Goal: Task Accomplishment & Management: Use online tool/utility

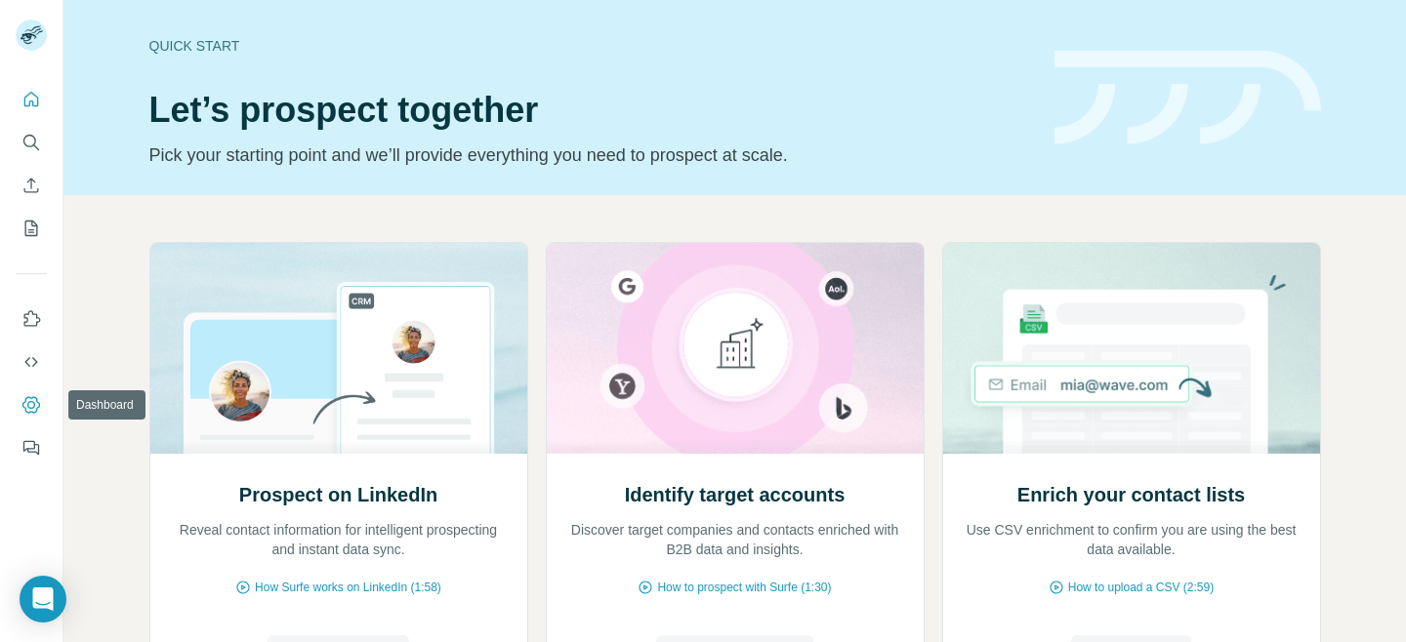
click at [30, 404] on icon "Dashboard" at bounding box center [31, 405] width 20 height 20
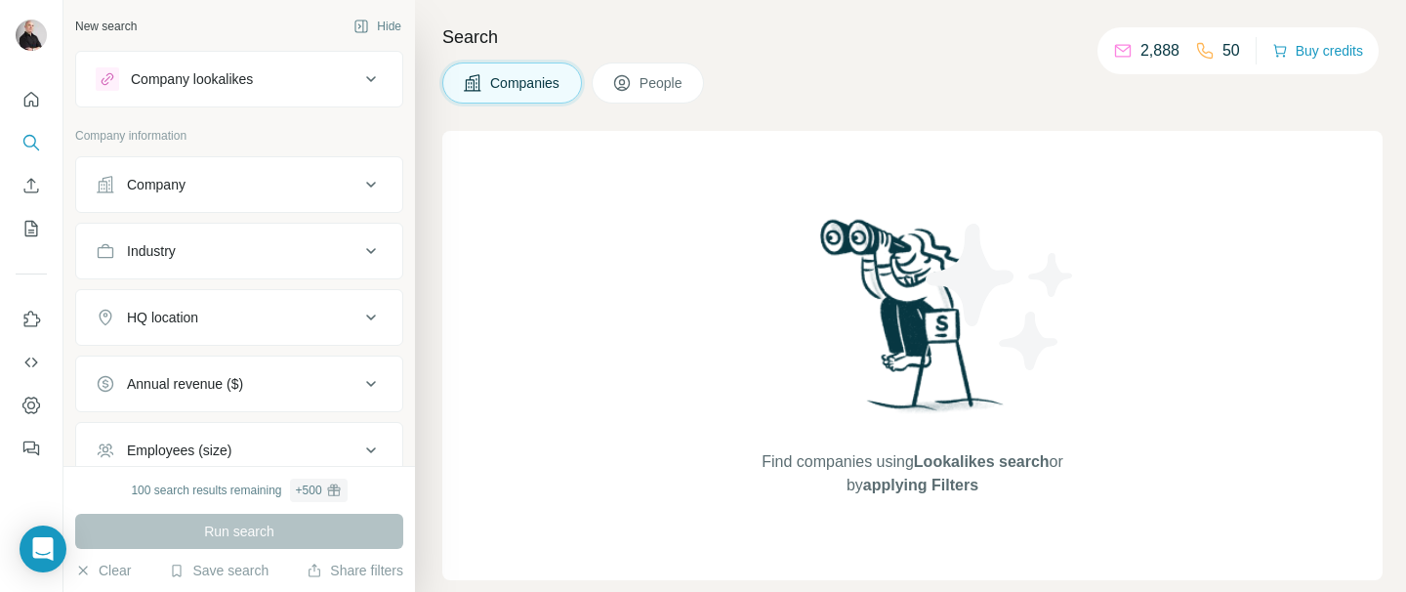
click at [671, 79] on span "People" at bounding box center [661, 83] width 45 height 20
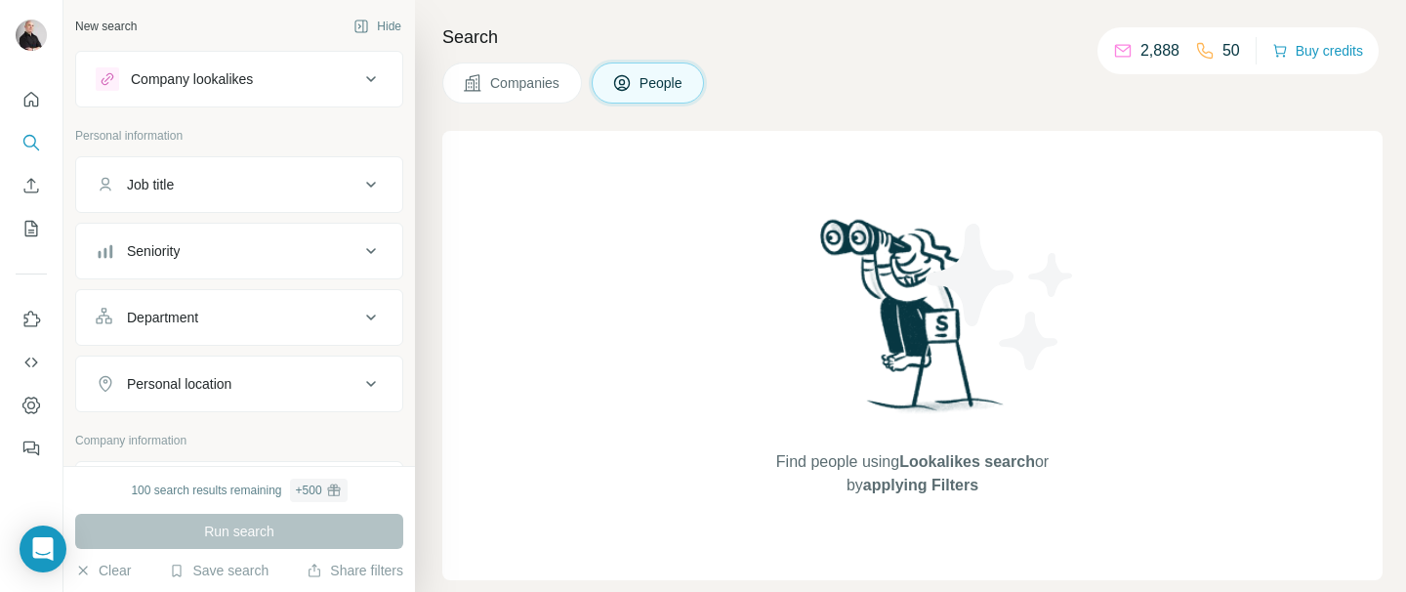
click at [529, 76] on span "Companies" at bounding box center [525, 83] width 71 height 20
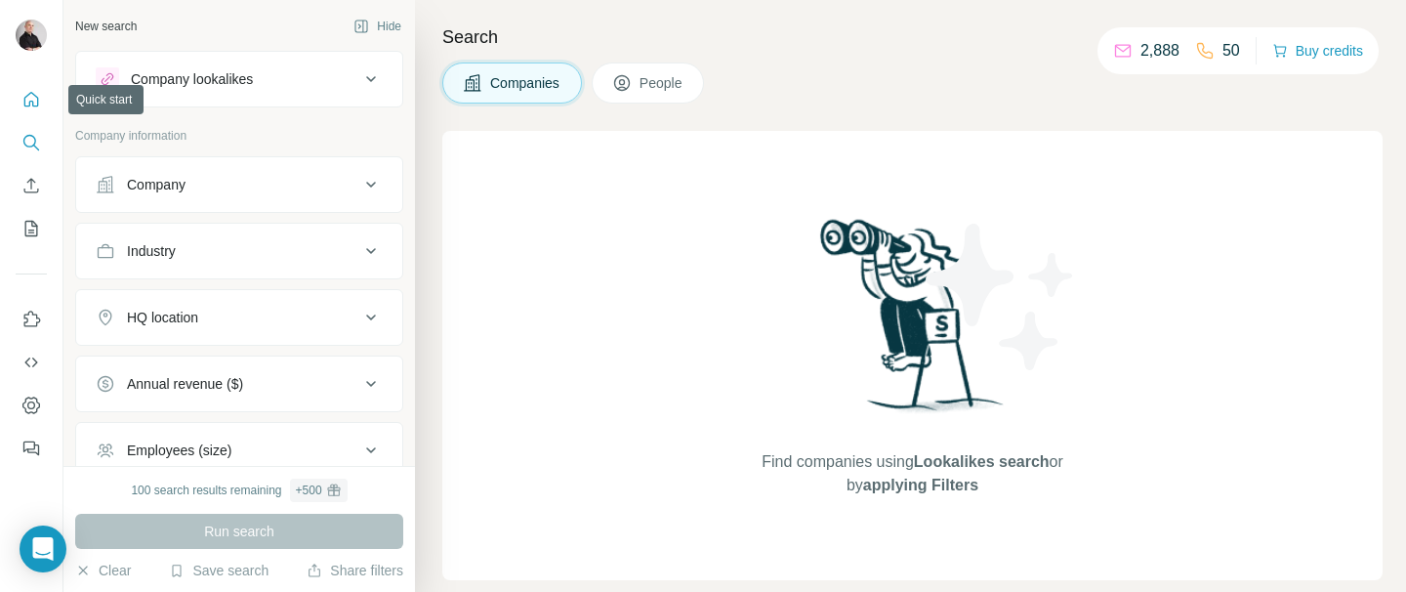
click at [35, 101] on icon "Quick start" at bounding box center [31, 100] width 20 height 20
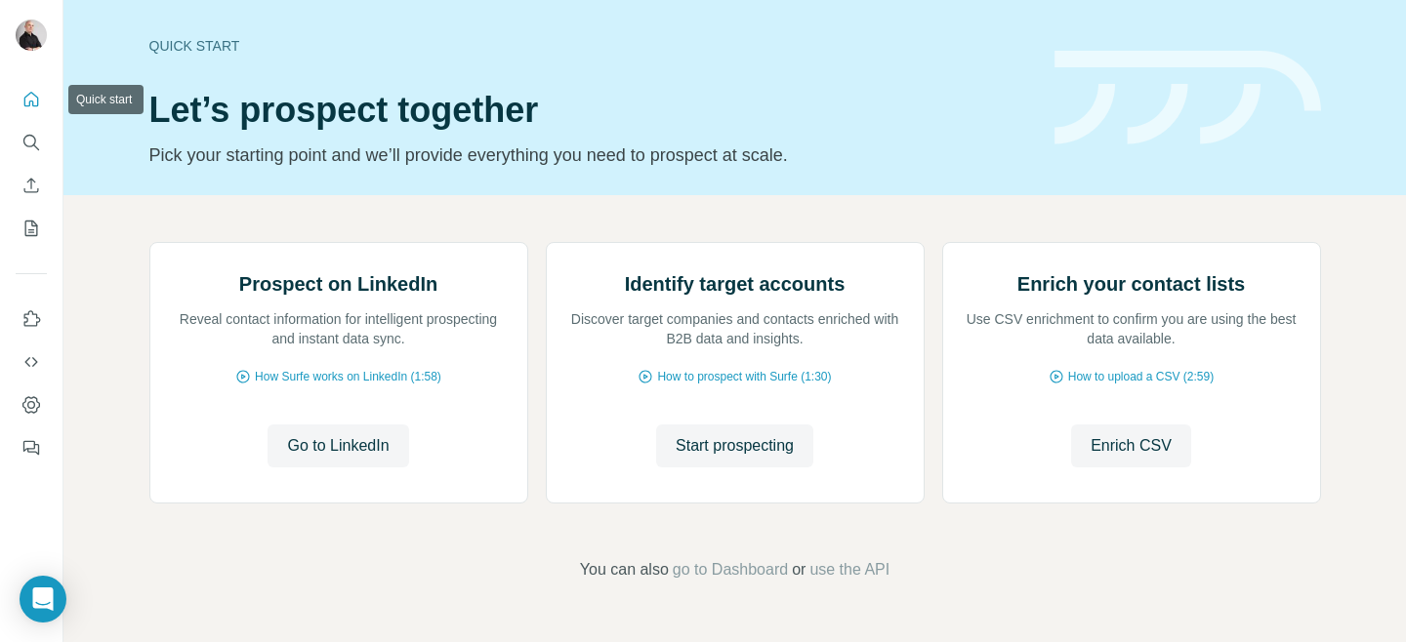
click at [30, 100] on icon "Quick start" at bounding box center [31, 100] width 20 height 20
click at [27, 227] on icon "My lists" at bounding box center [31, 229] width 20 height 20
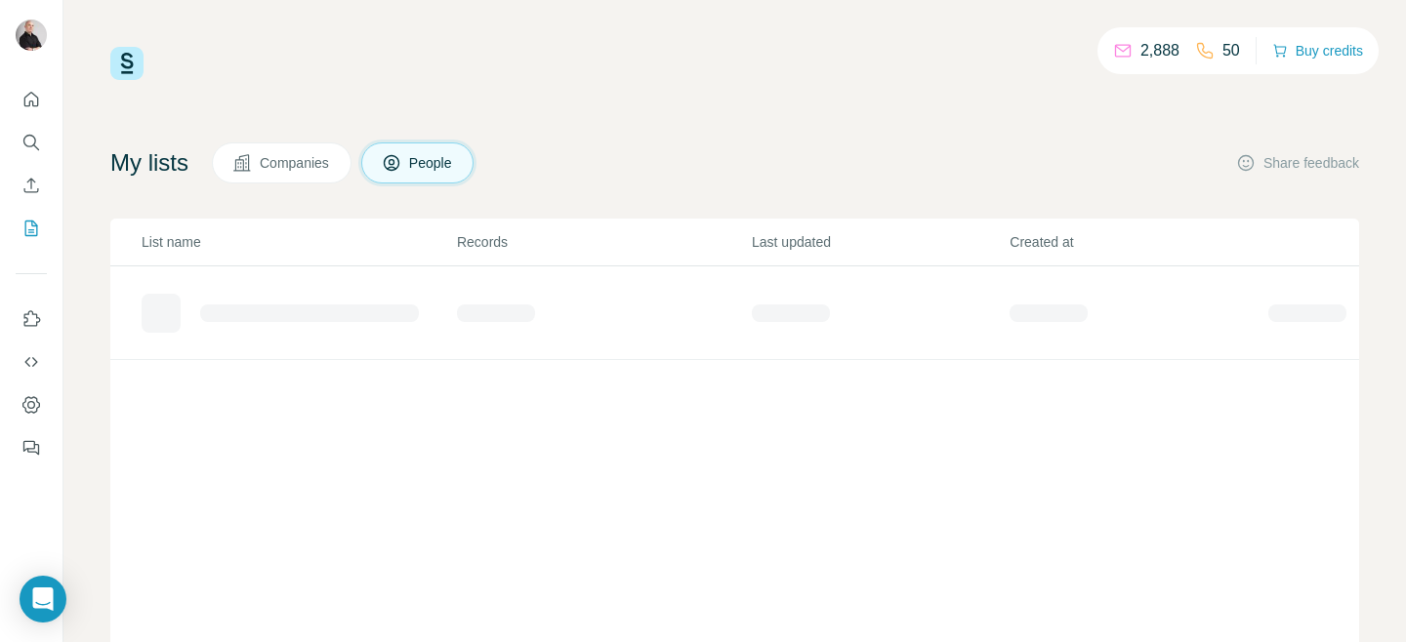
click at [282, 158] on span "Companies" at bounding box center [295, 163] width 71 height 20
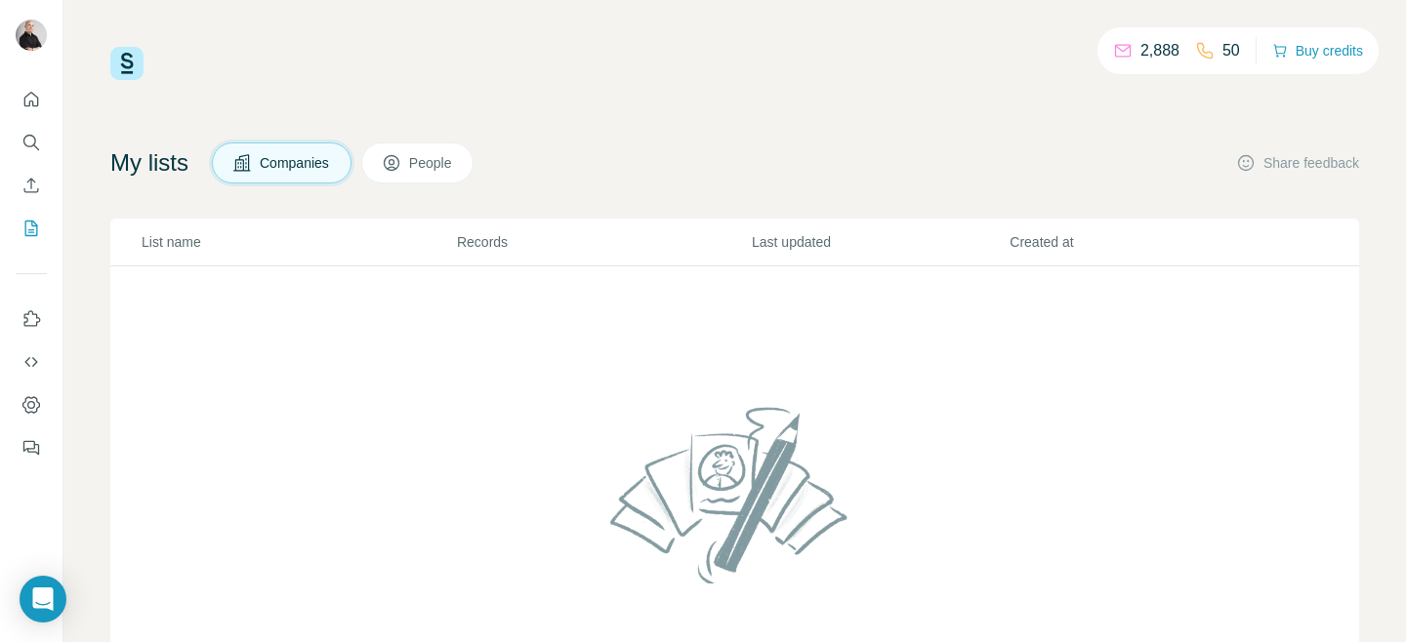
click at [420, 160] on button "People" at bounding box center [417, 163] width 113 height 41
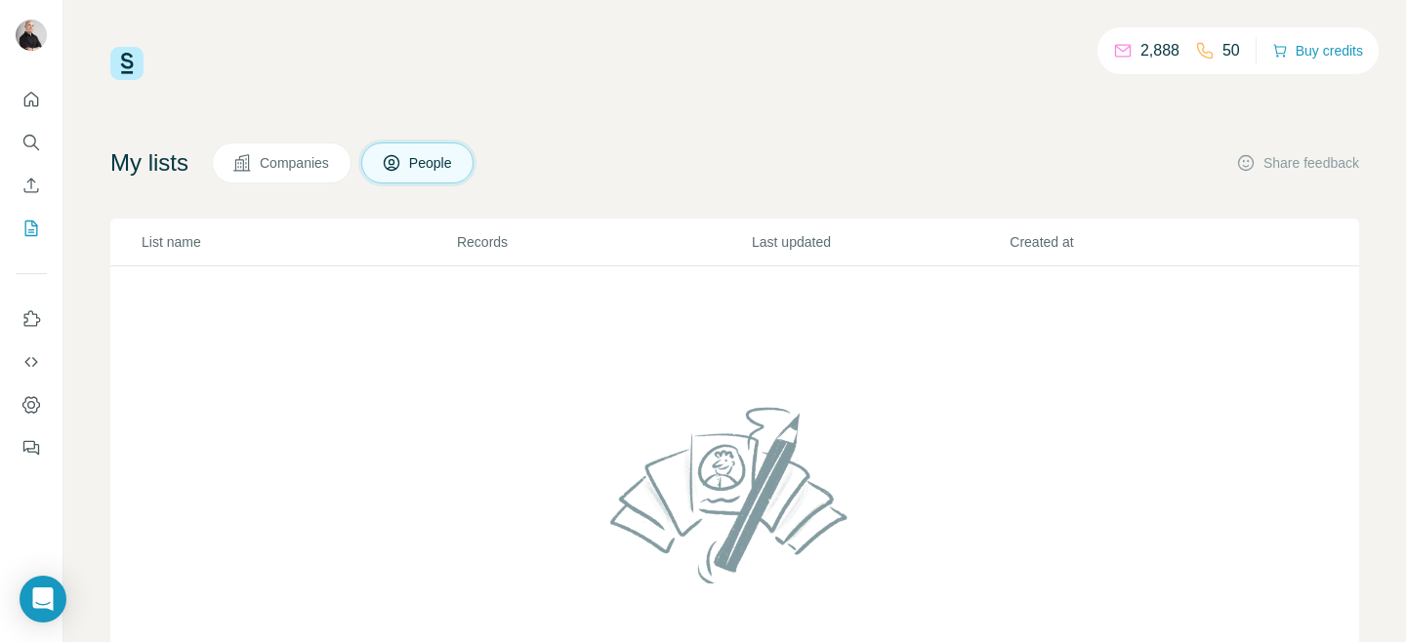
click at [433, 146] on button "People" at bounding box center [417, 163] width 113 height 41
click at [307, 158] on span "Companies" at bounding box center [295, 163] width 71 height 20
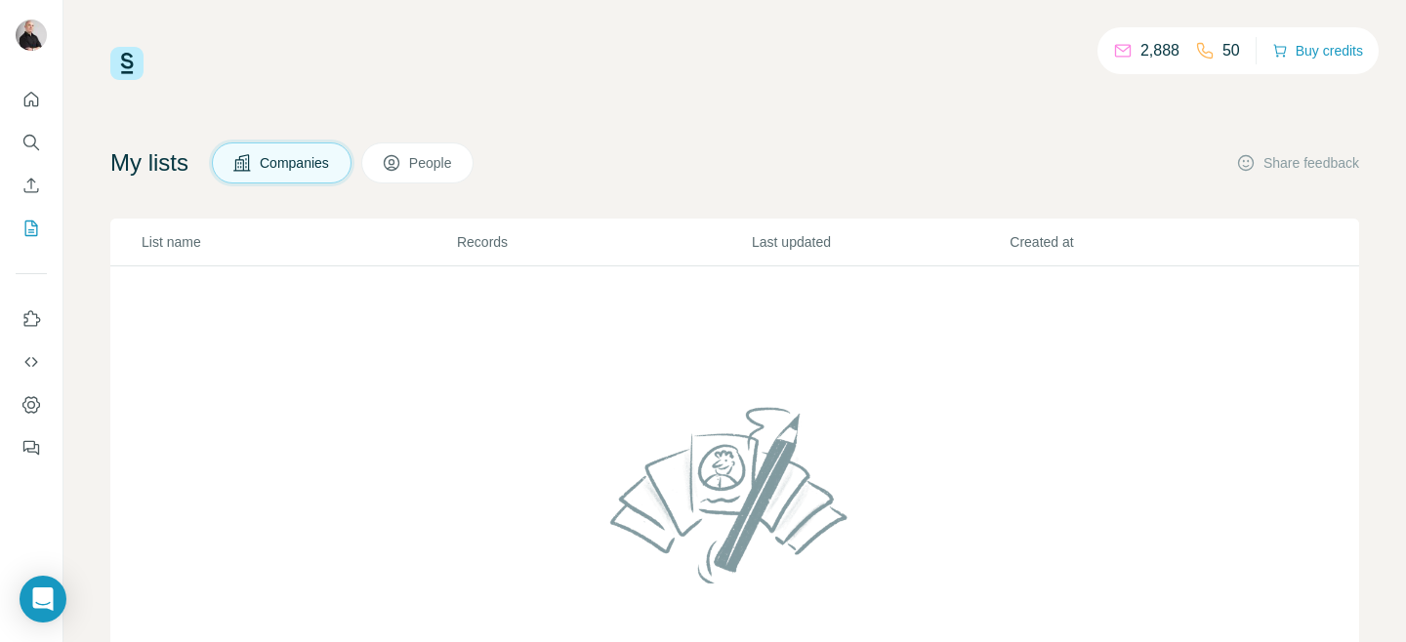
click at [434, 168] on span "People" at bounding box center [431, 163] width 45 height 20
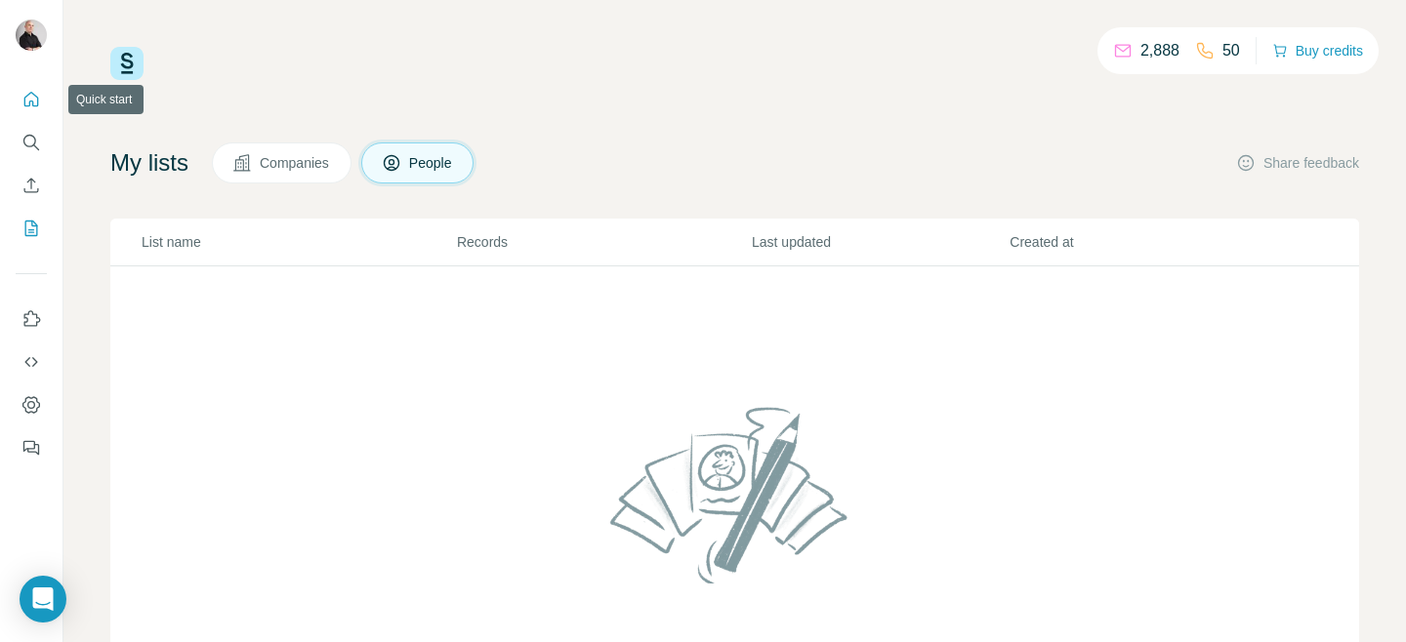
click at [35, 98] on icon "Quick start" at bounding box center [31, 100] width 20 height 20
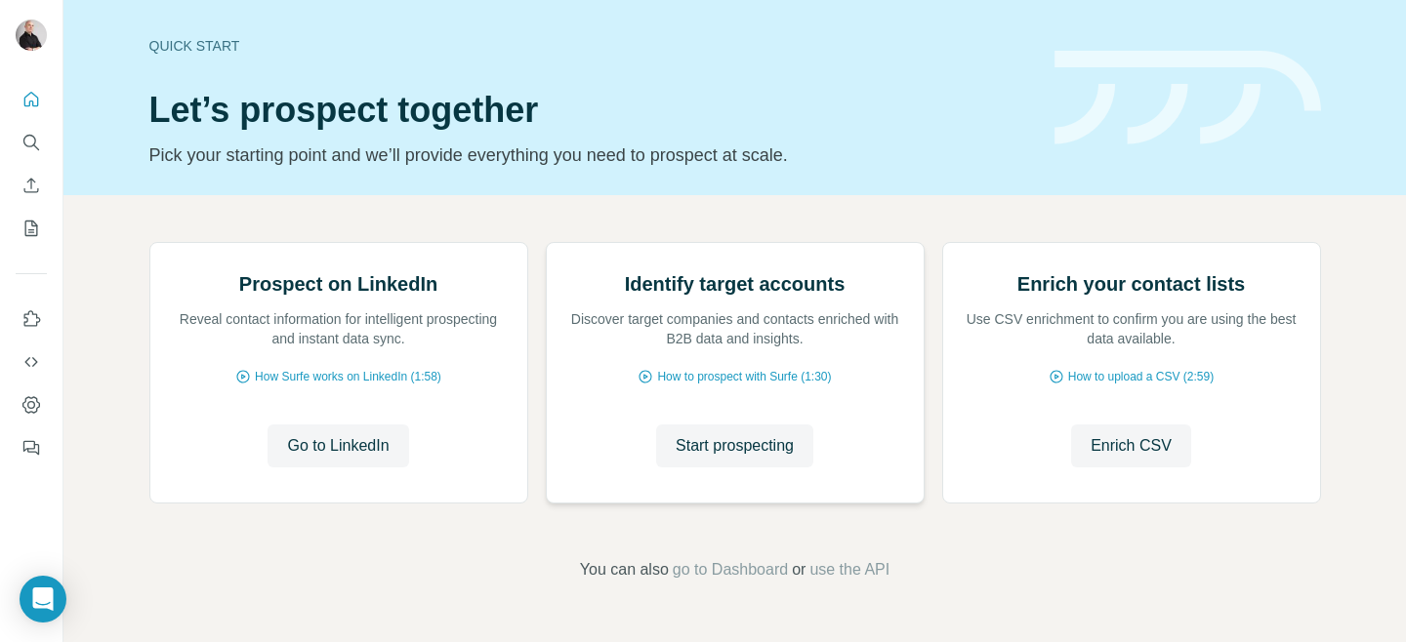
click at [697, 298] on h2 "Identify target accounts" at bounding box center [735, 283] width 221 height 27
click at [546, 243] on img at bounding box center [546, 243] width 0 height 0
click at [755, 458] on span "Start prospecting" at bounding box center [734, 445] width 118 height 23
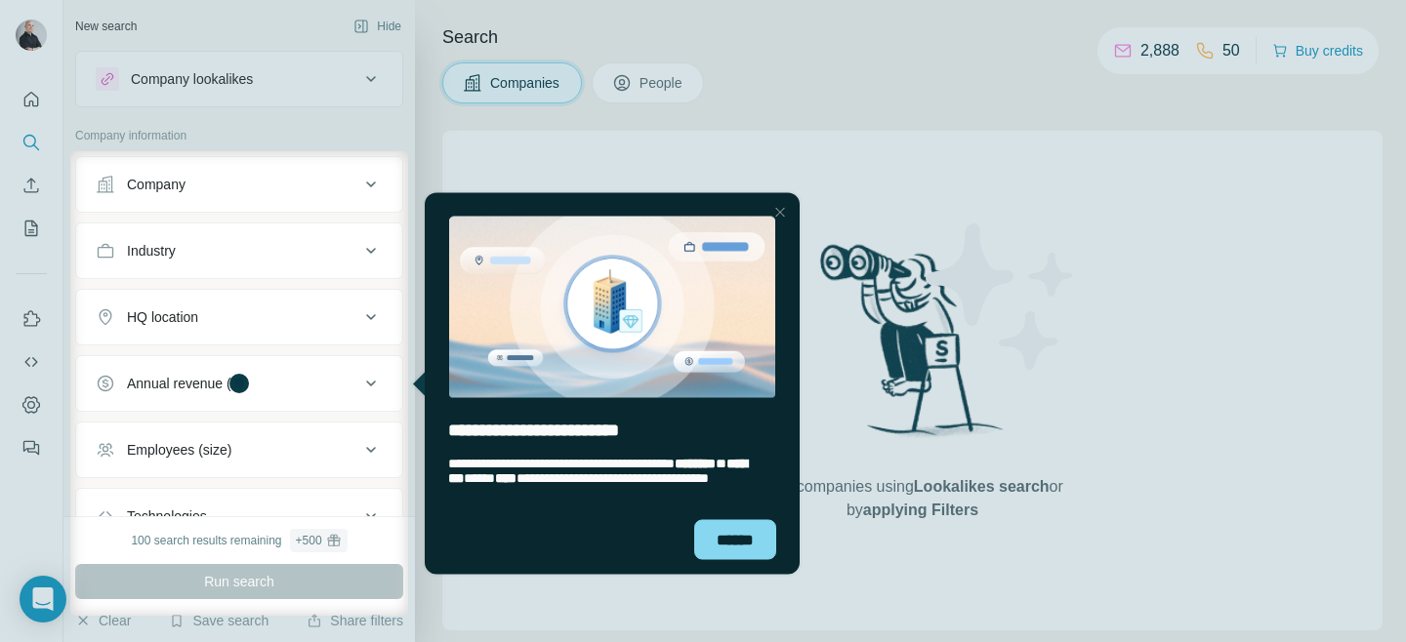
click at [780, 203] on div at bounding box center [779, 211] width 23 height 23
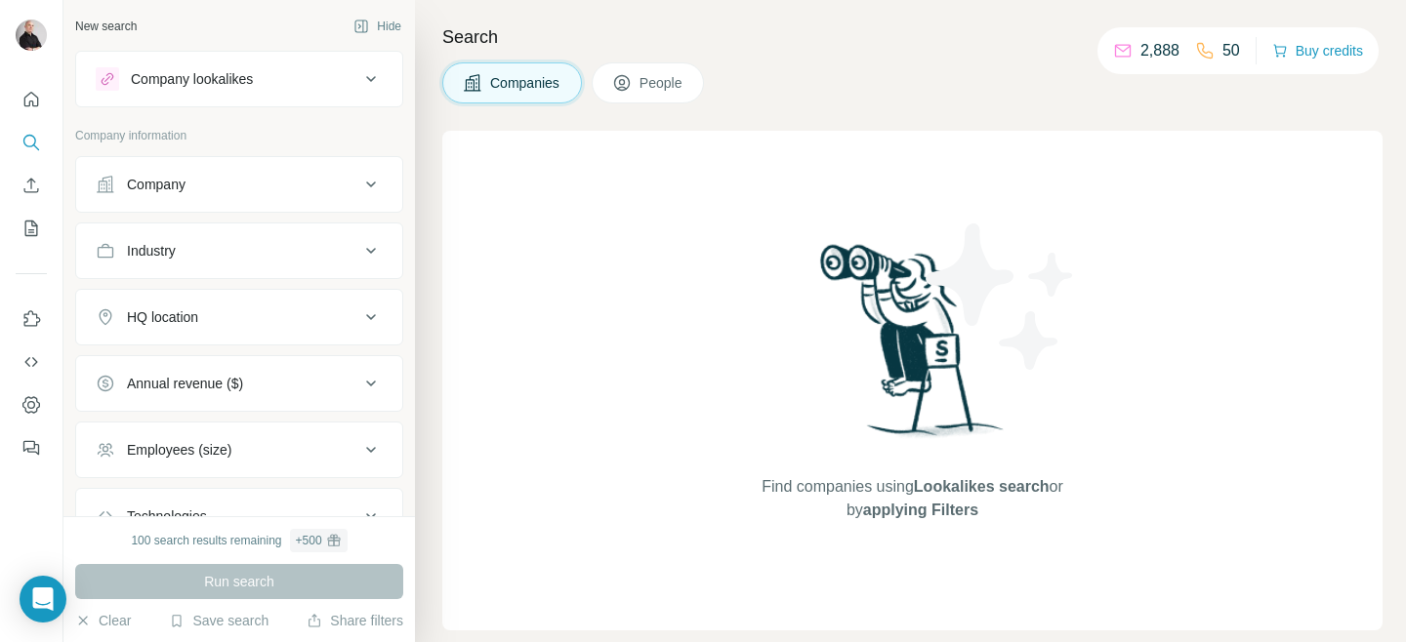
click at [362, 182] on icon at bounding box center [370, 184] width 23 height 23
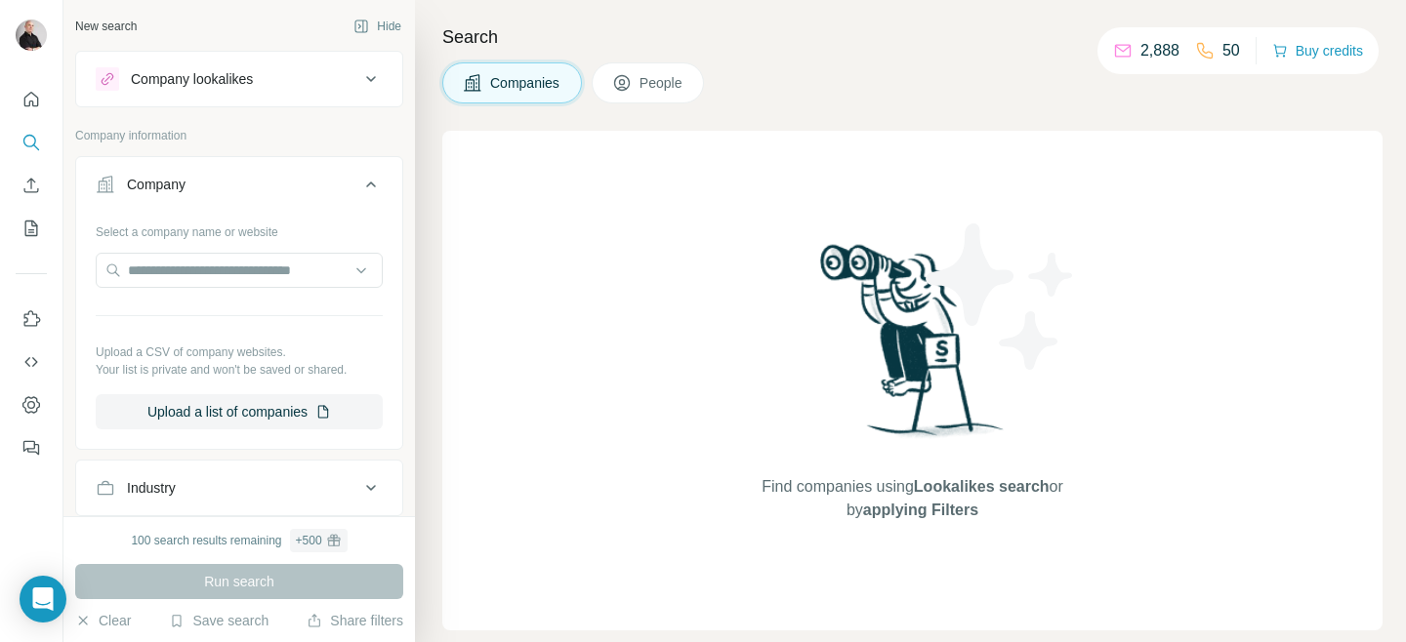
click at [365, 179] on icon at bounding box center [370, 184] width 23 height 23
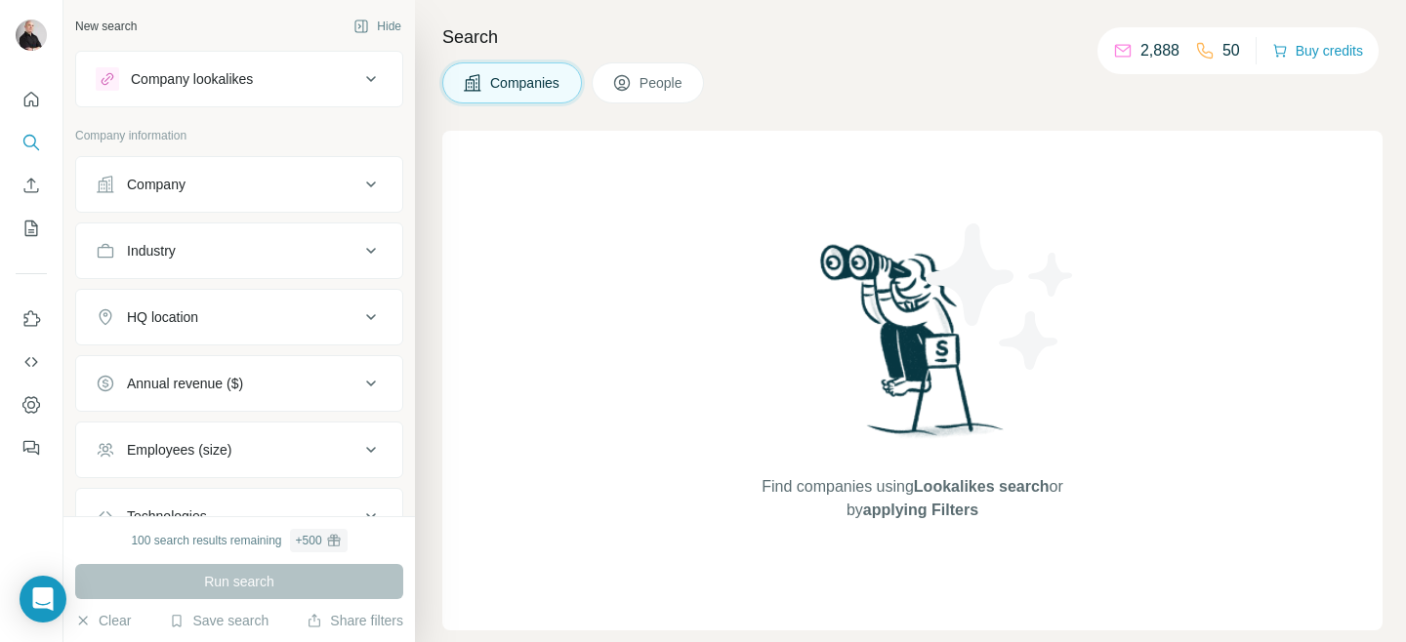
click at [371, 249] on icon at bounding box center [370, 250] width 23 height 23
click at [274, 299] on input at bounding box center [228, 299] width 241 height 21
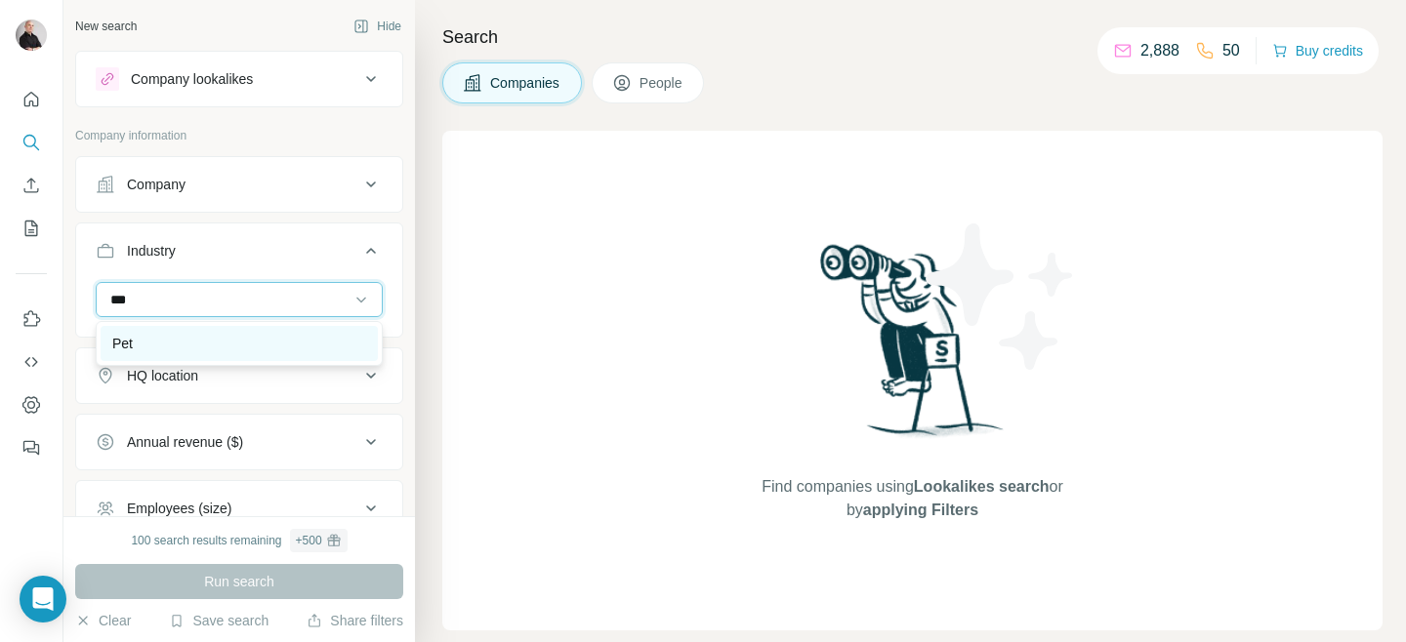
type input "***"
click at [213, 337] on div "Pet" at bounding box center [239, 344] width 254 height 20
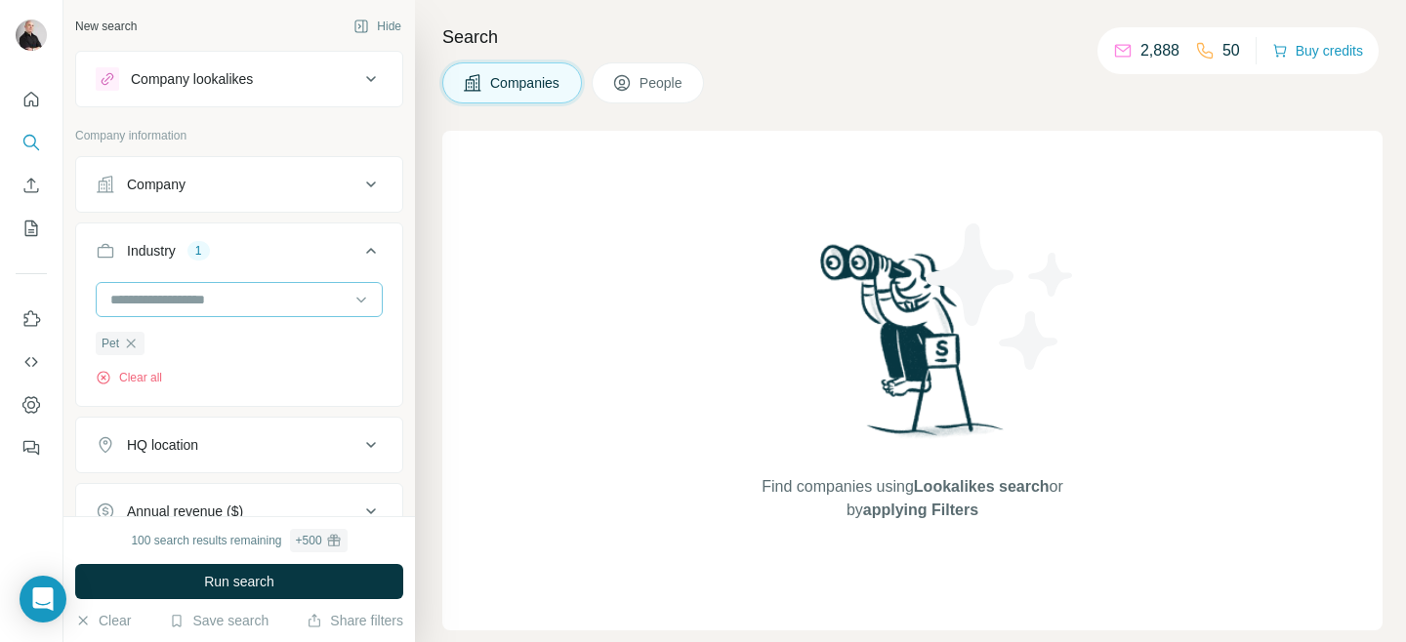
click at [249, 298] on input at bounding box center [228, 299] width 241 height 21
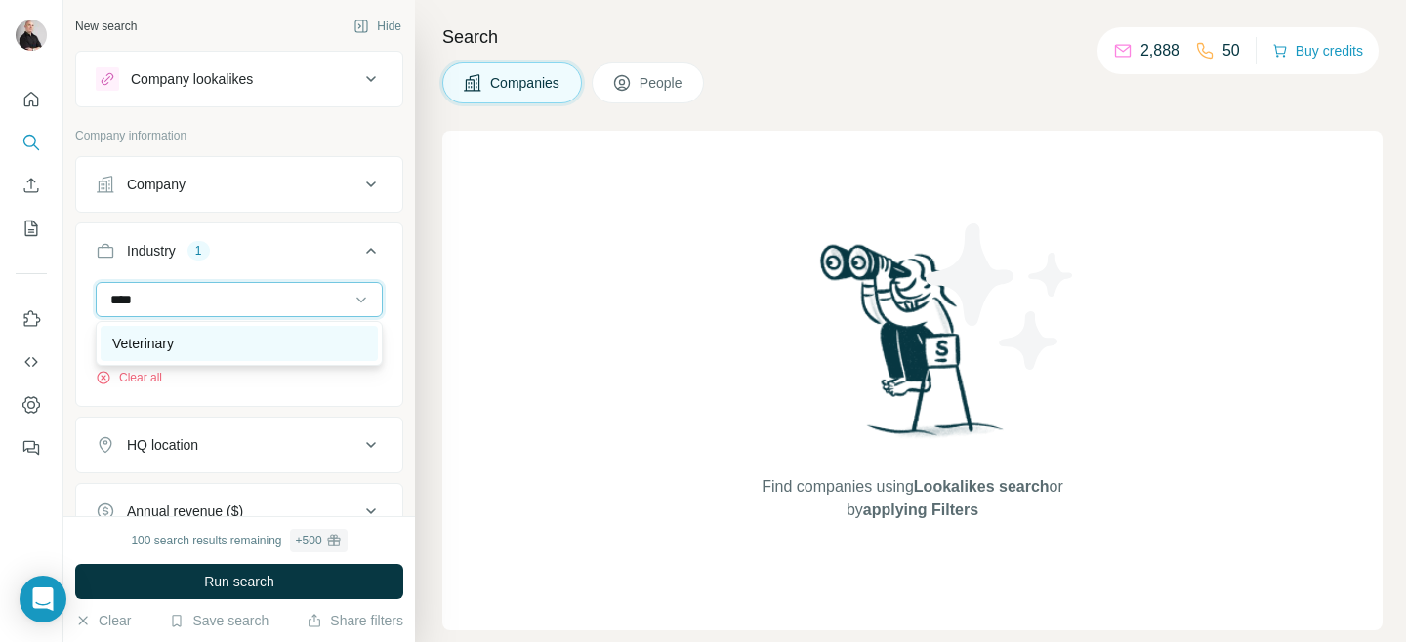
type input "****"
click at [230, 342] on div "Veterinary" at bounding box center [239, 344] width 254 height 20
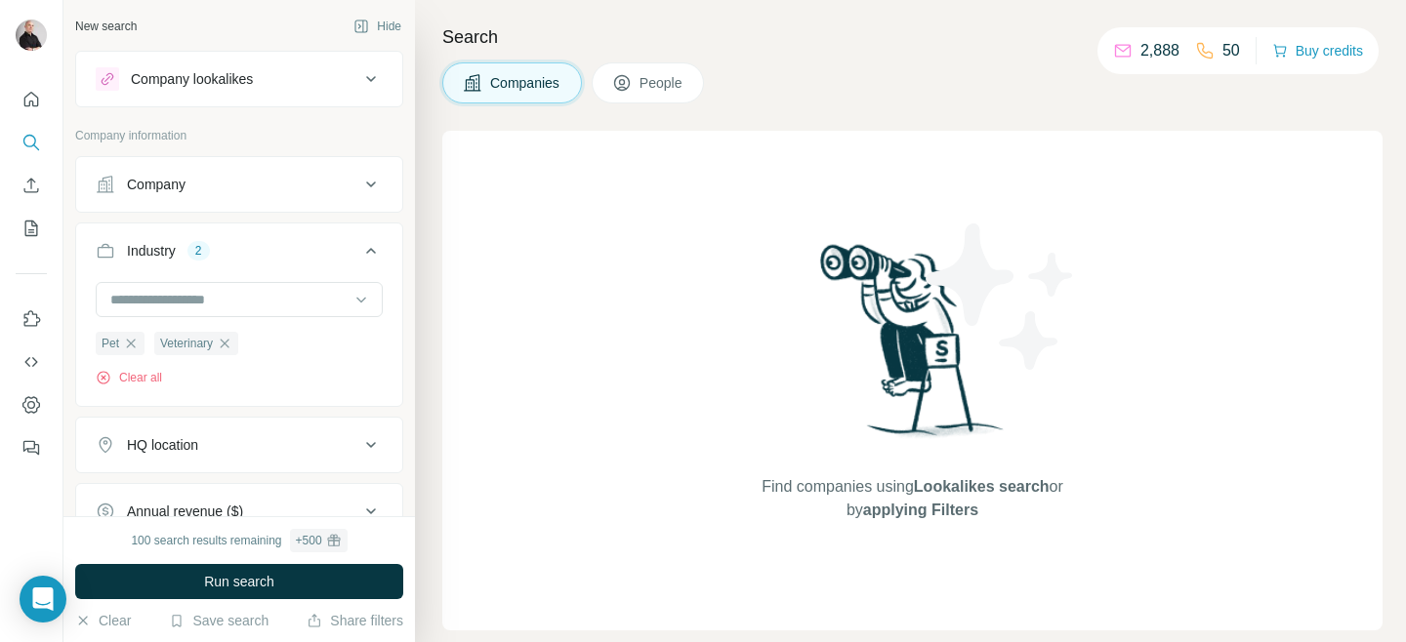
click at [674, 80] on span "People" at bounding box center [661, 83] width 45 height 20
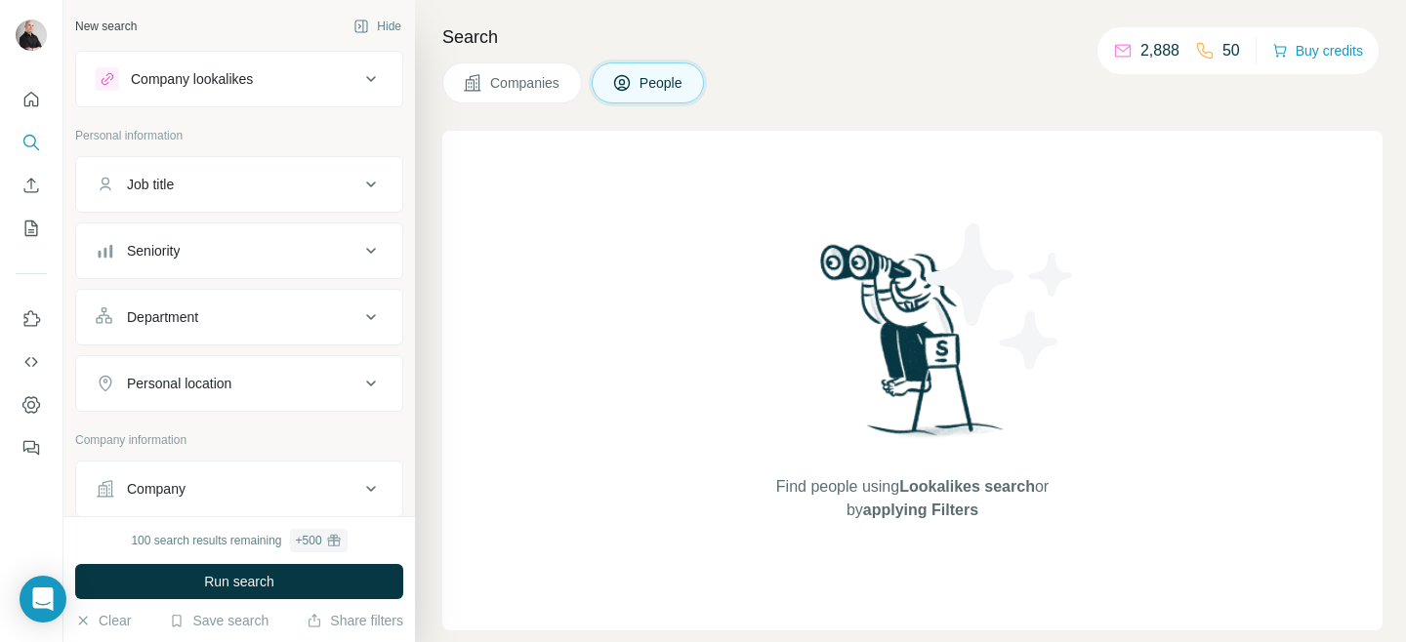
click at [377, 184] on icon at bounding box center [370, 184] width 23 height 23
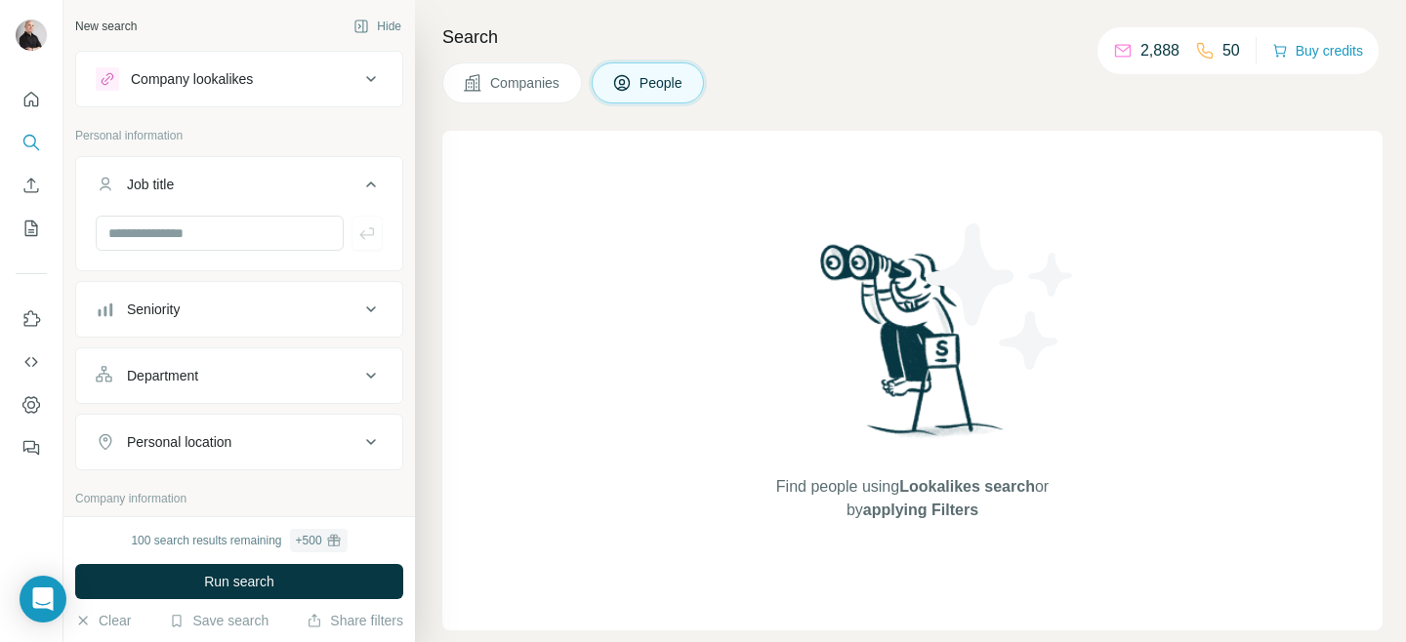
click at [372, 310] on icon at bounding box center [371, 310] width 10 height 6
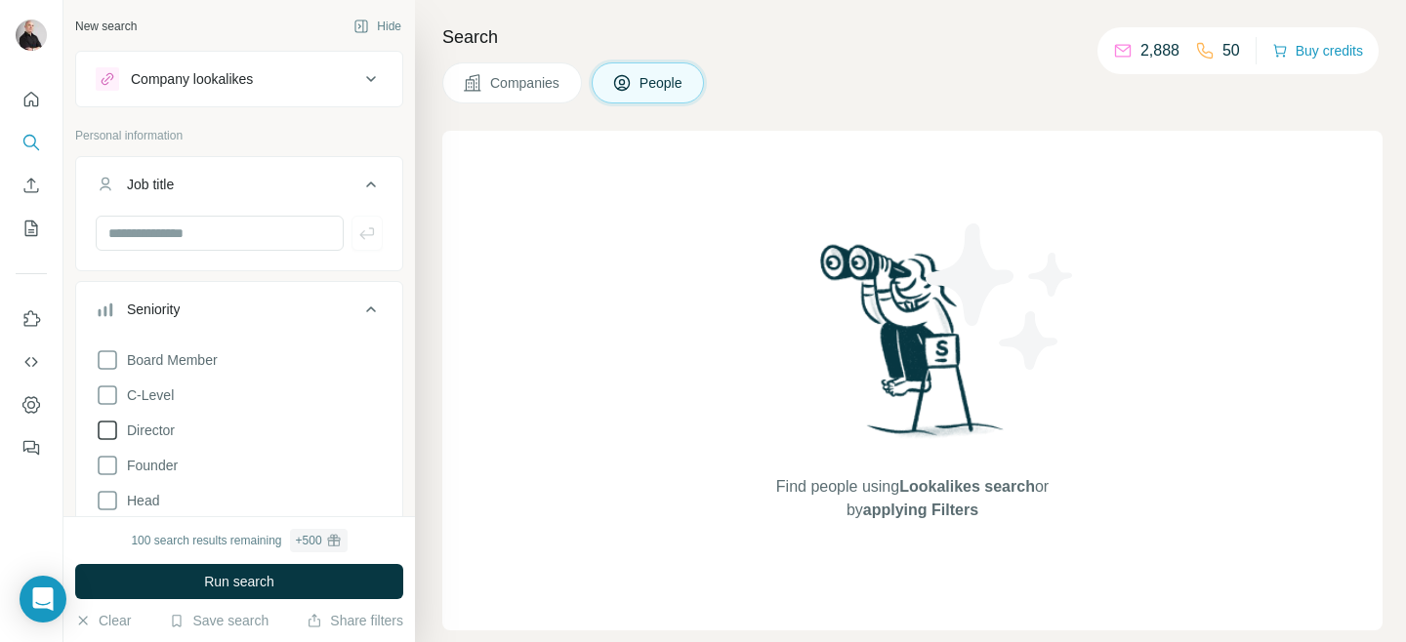
click at [108, 430] on icon at bounding box center [107, 430] width 23 height 23
click at [114, 398] on icon at bounding box center [107, 395] width 23 height 23
click at [112, 390] on icon at bounding box center [108, 396] width 20 height 20
click at [307, 194] on button "Job title" at bounding box center [239, 188] width 326 height 55
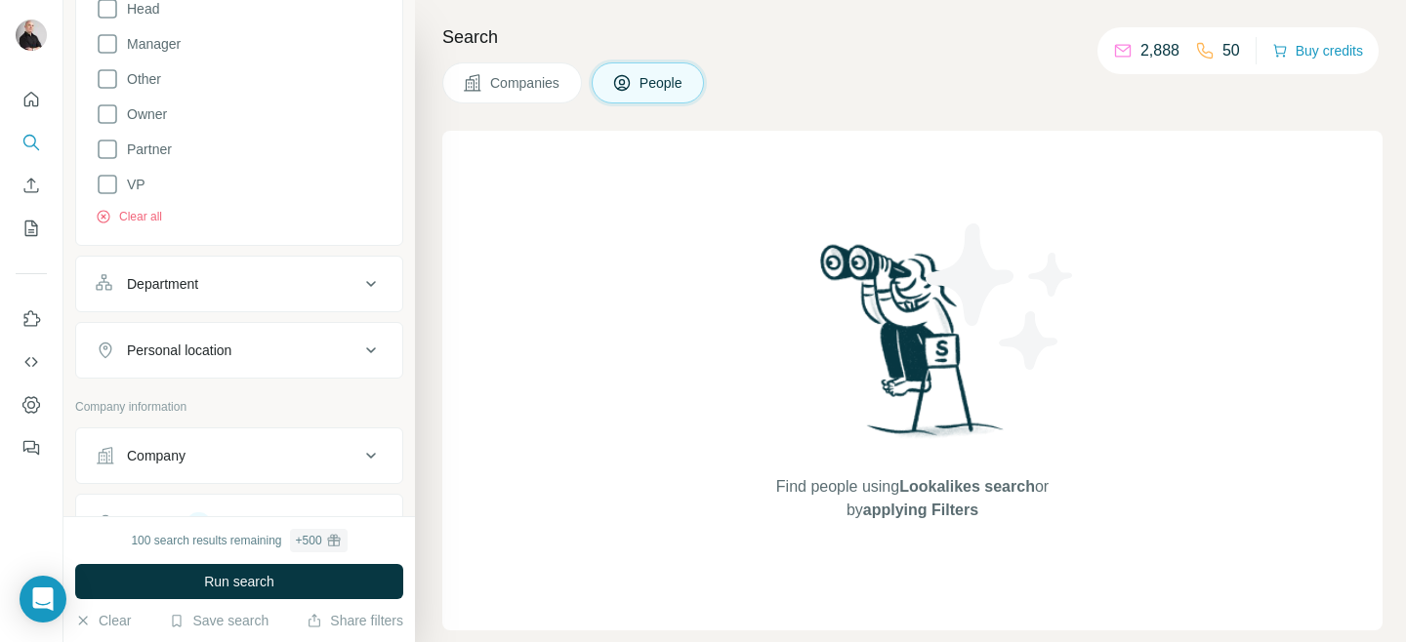
scroll to position [527, 0]
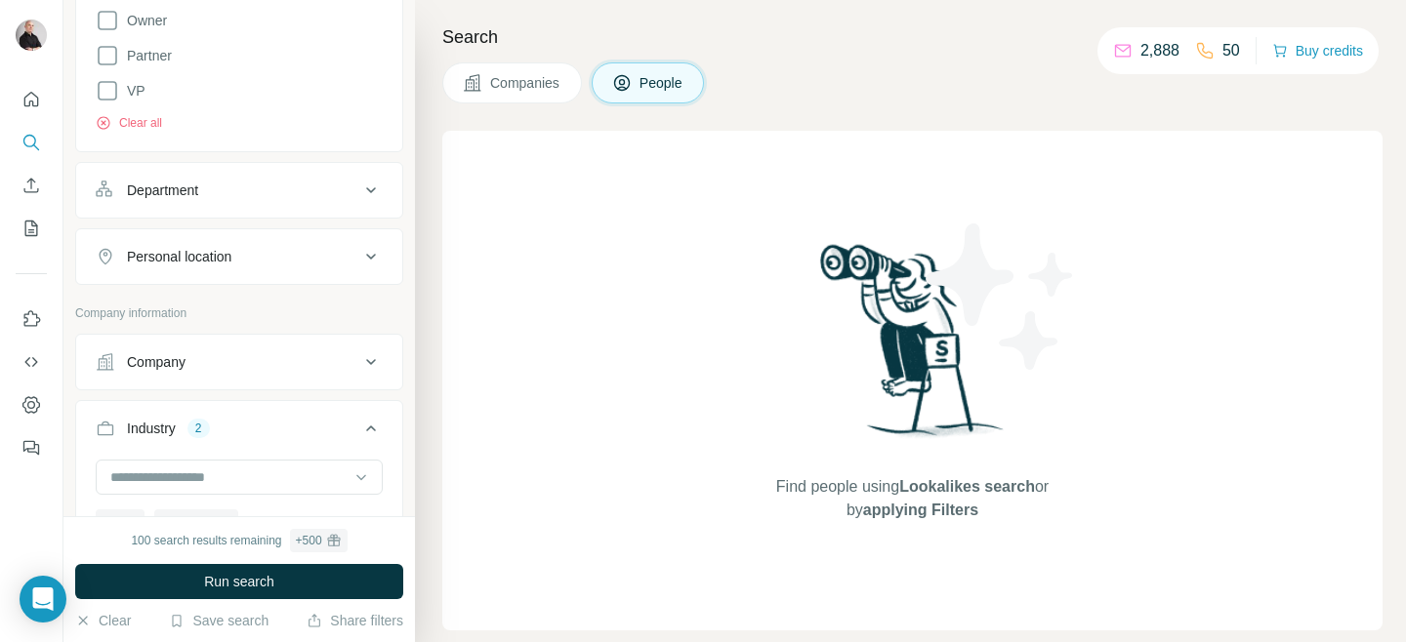
click at [374, 188] on icon at bounding box center [371, 190] width 10 height 6
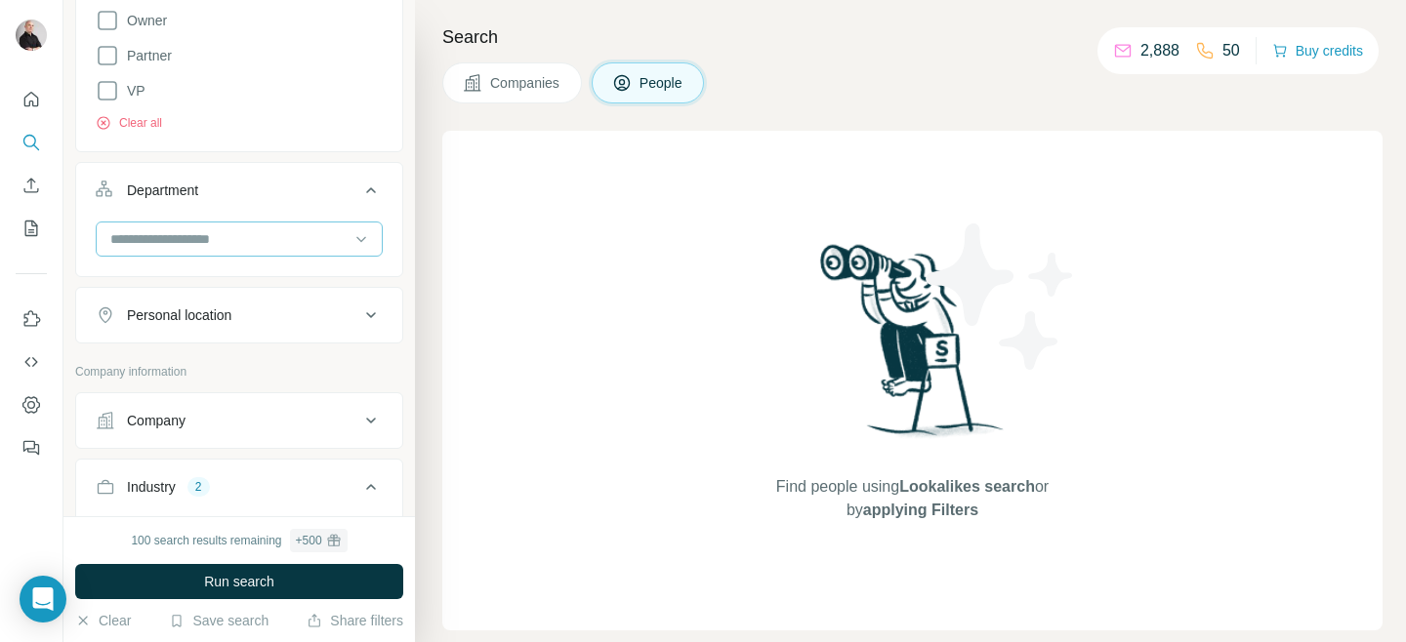
click at [335, 238] on input at bounding box center [228, 238] width 241 height 21
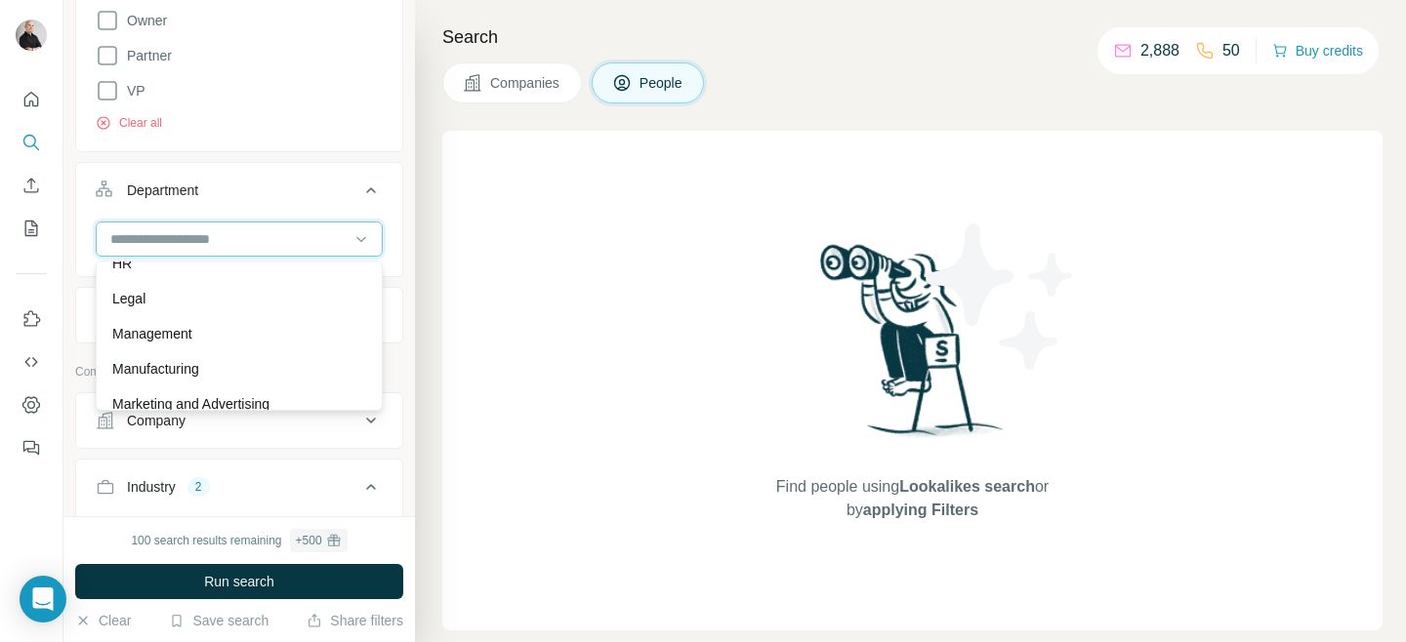
scroll to position [406, 0]
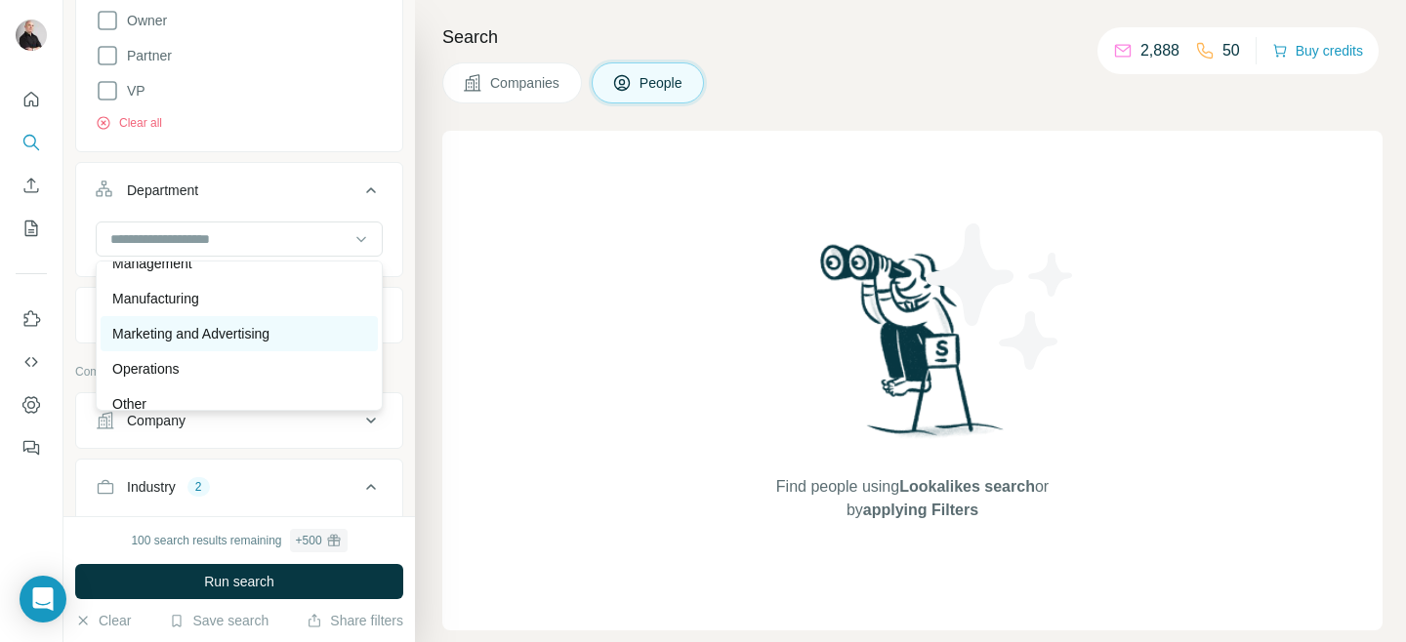
click at [218, 339] on p "Marketing and Advertising" at bounding box center [190, 334] width 157 height 20
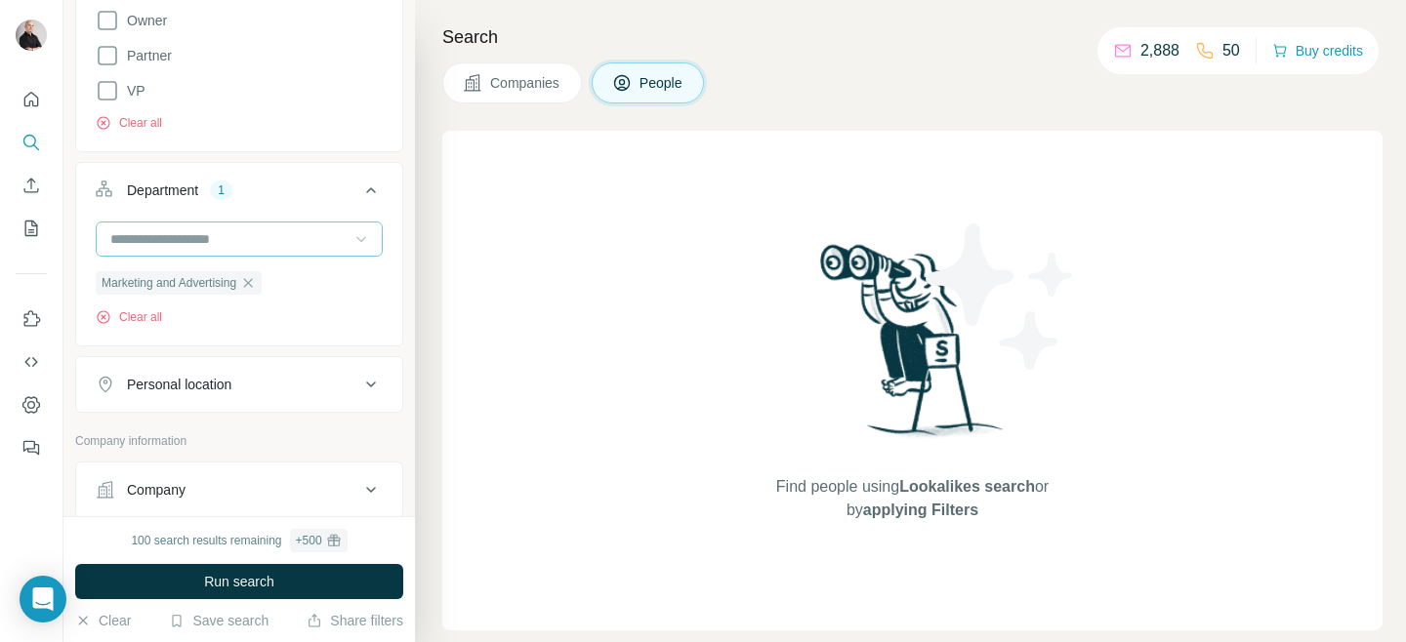
click at [364, 238] on icon at bounding box center [361, 240] width 10 height 6
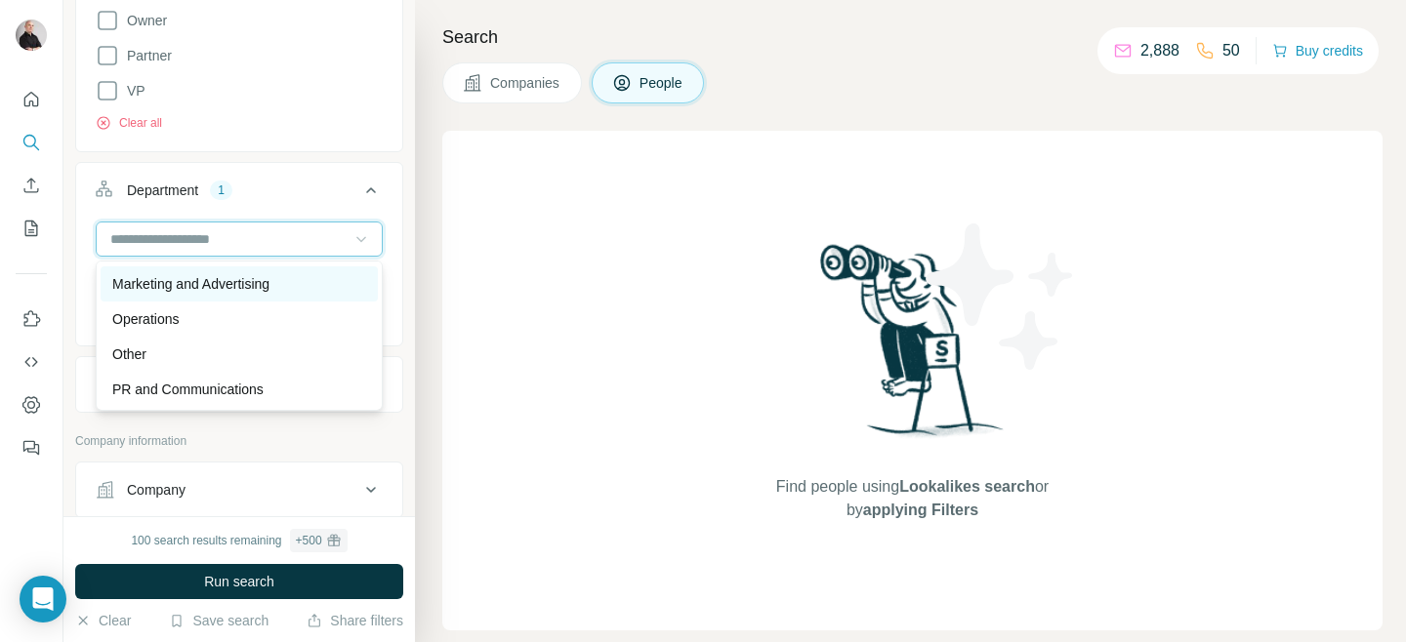
scroll to position [513, 0]
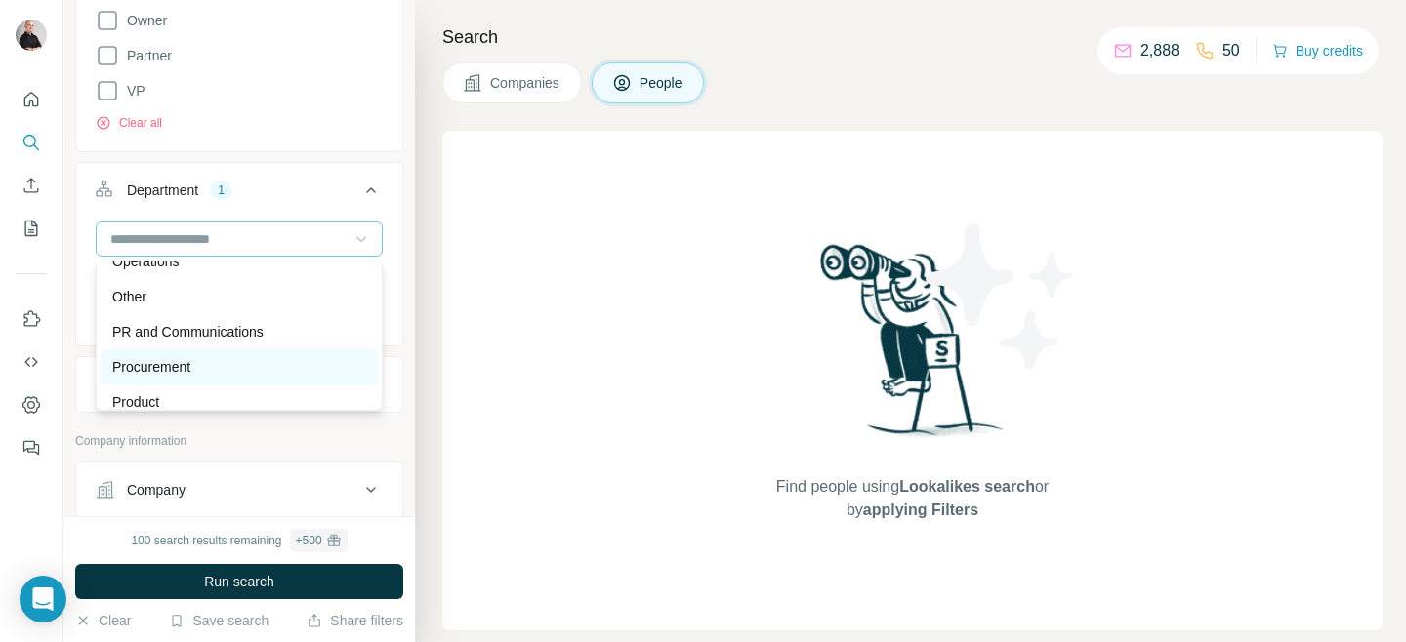
click at [242, 371] on div "Procurement" at bounding box center [239, 367] width 254 height 20
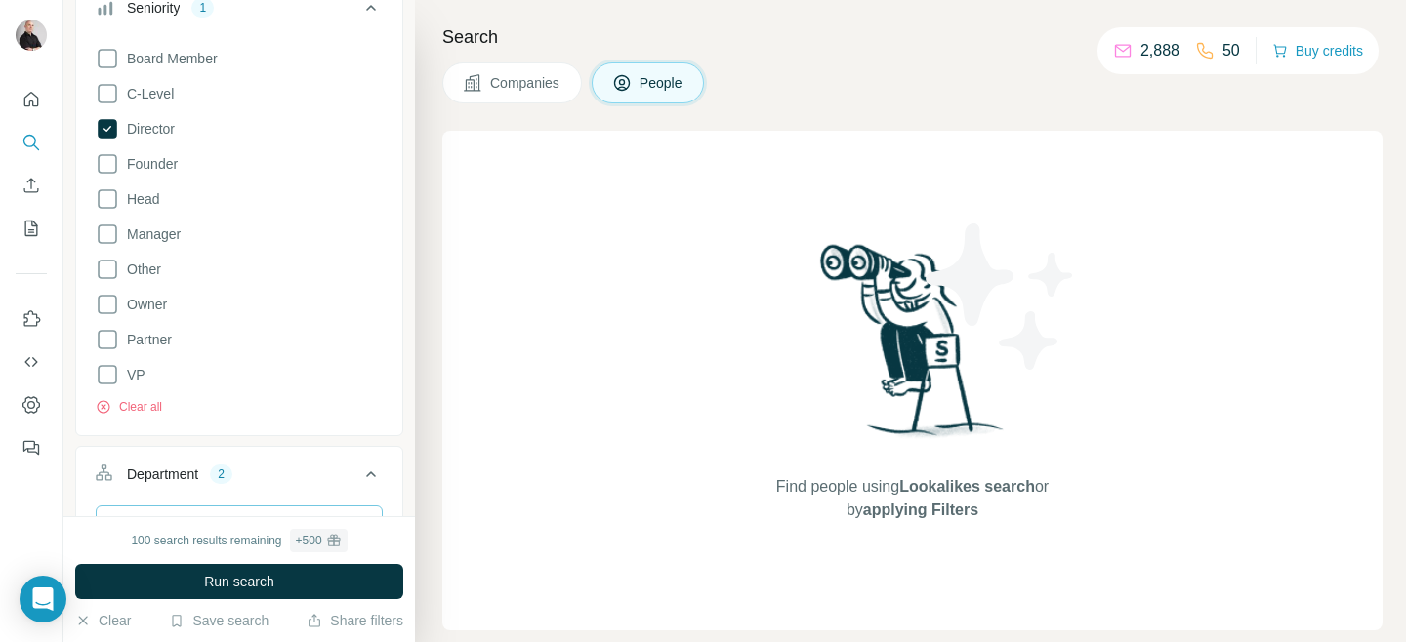
scroll to position [200, 0]
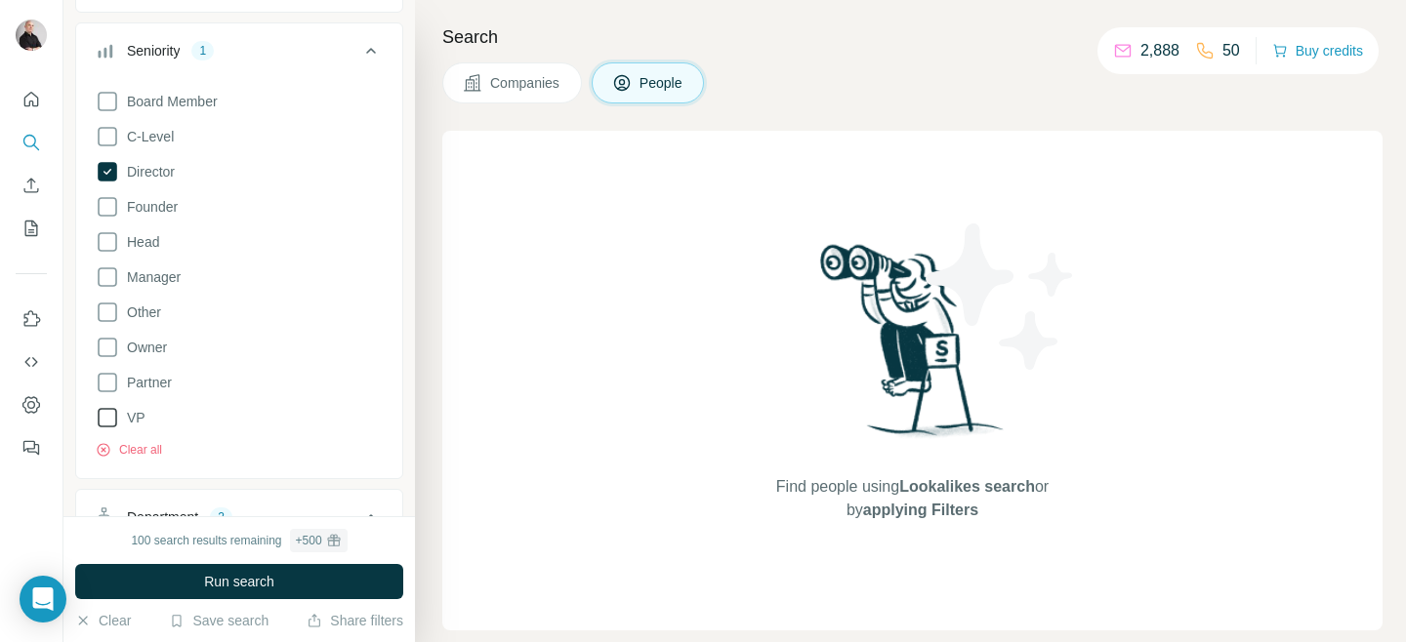
click at [108, 415] on icon at bounding box center [107, 417] width 23 height 23
click at [110, 272] on icon at bounding box center [107, 277] width 23 height 23
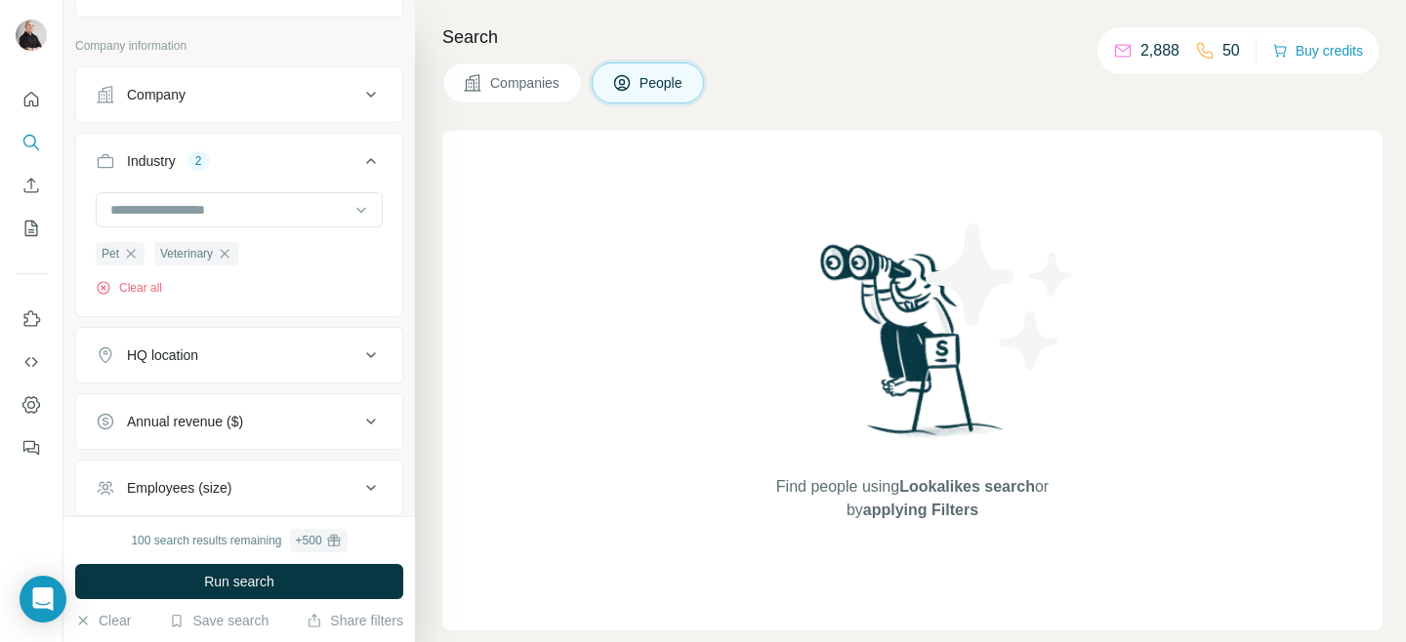
scroll to position [930, 0]
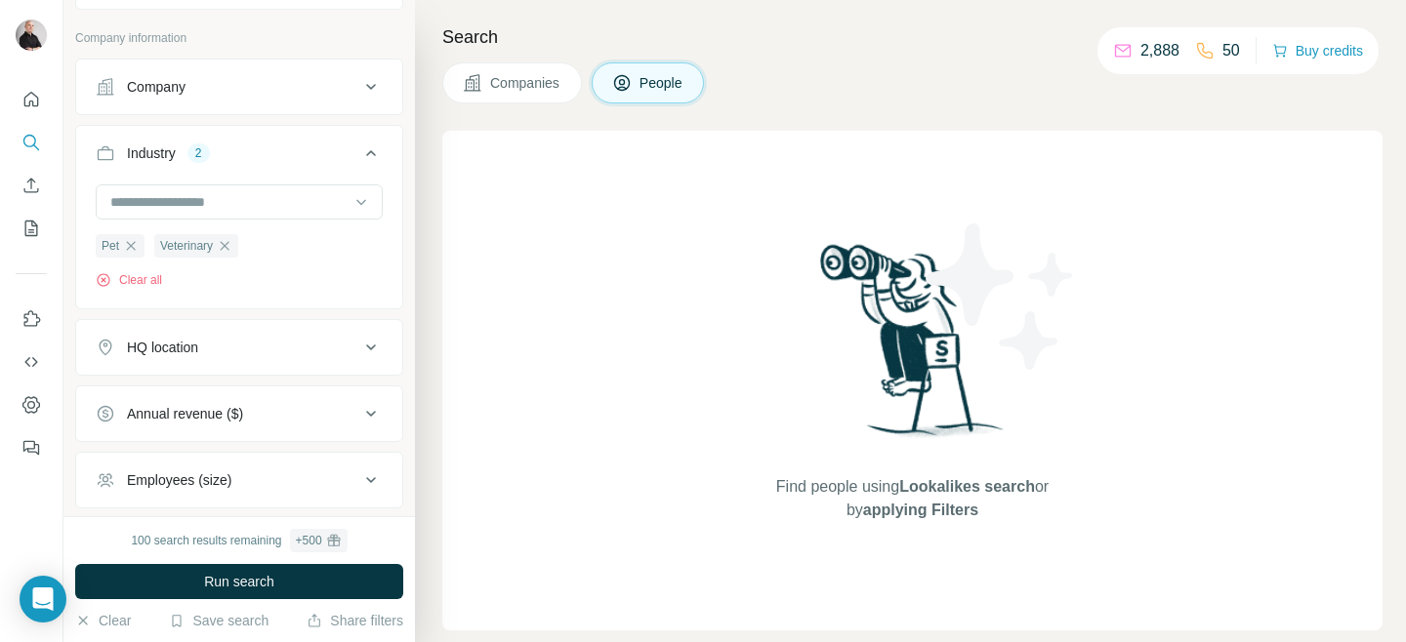
click at [373, 359] on icon at bounding box center [370, 347] width 23 height 23
click at [365, 359] on icon at bounding box center [370, 347] width 23 height 23
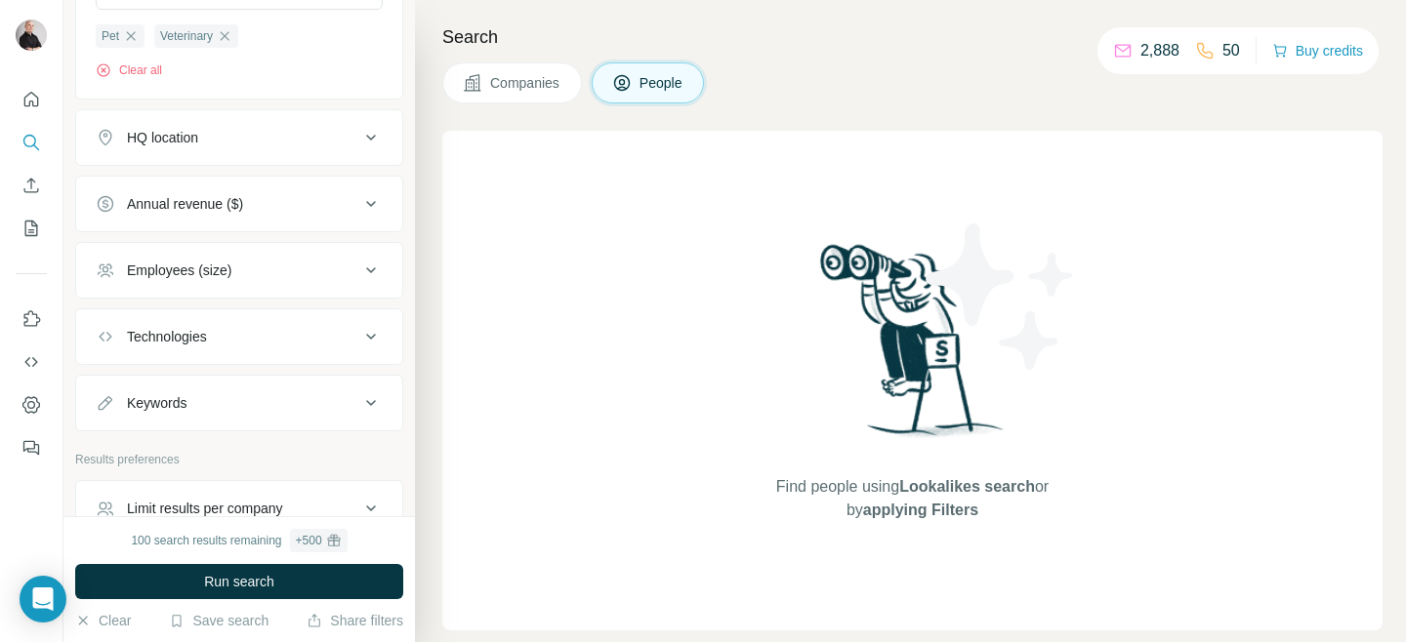
scroll to position [1183, 0]
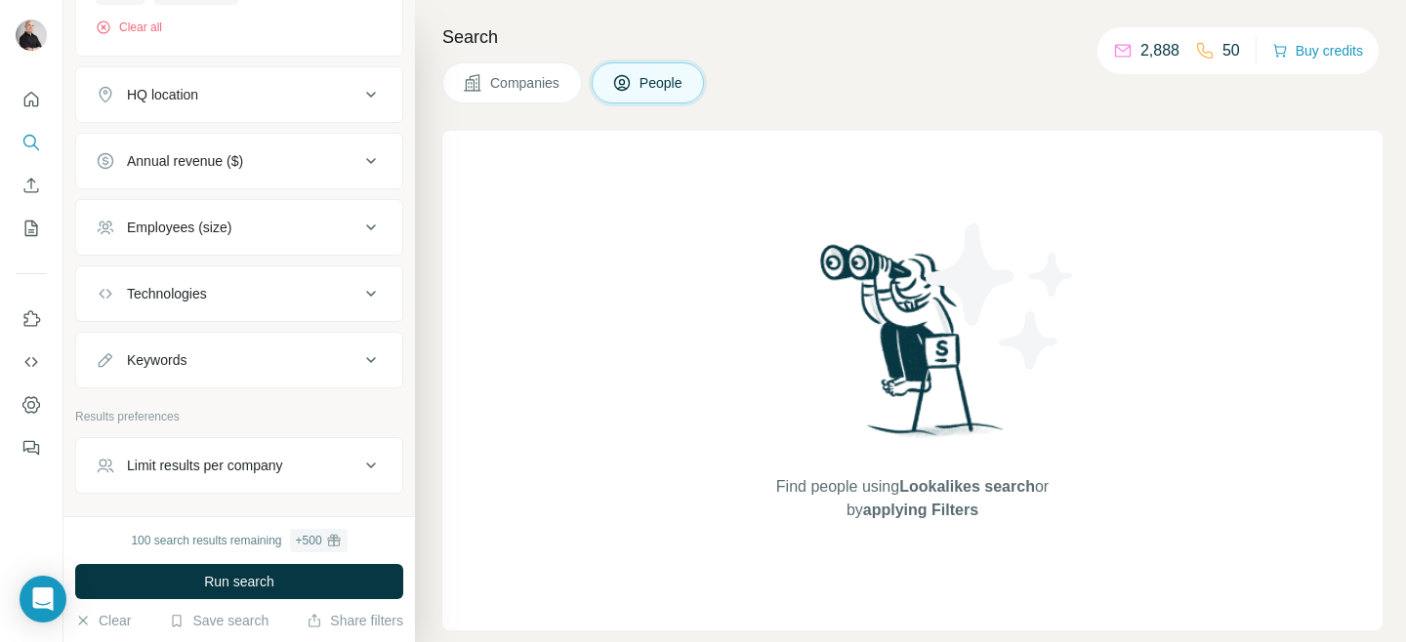
click at [371, 230] on icon at bounding box center [371, 228] width 10 height 6
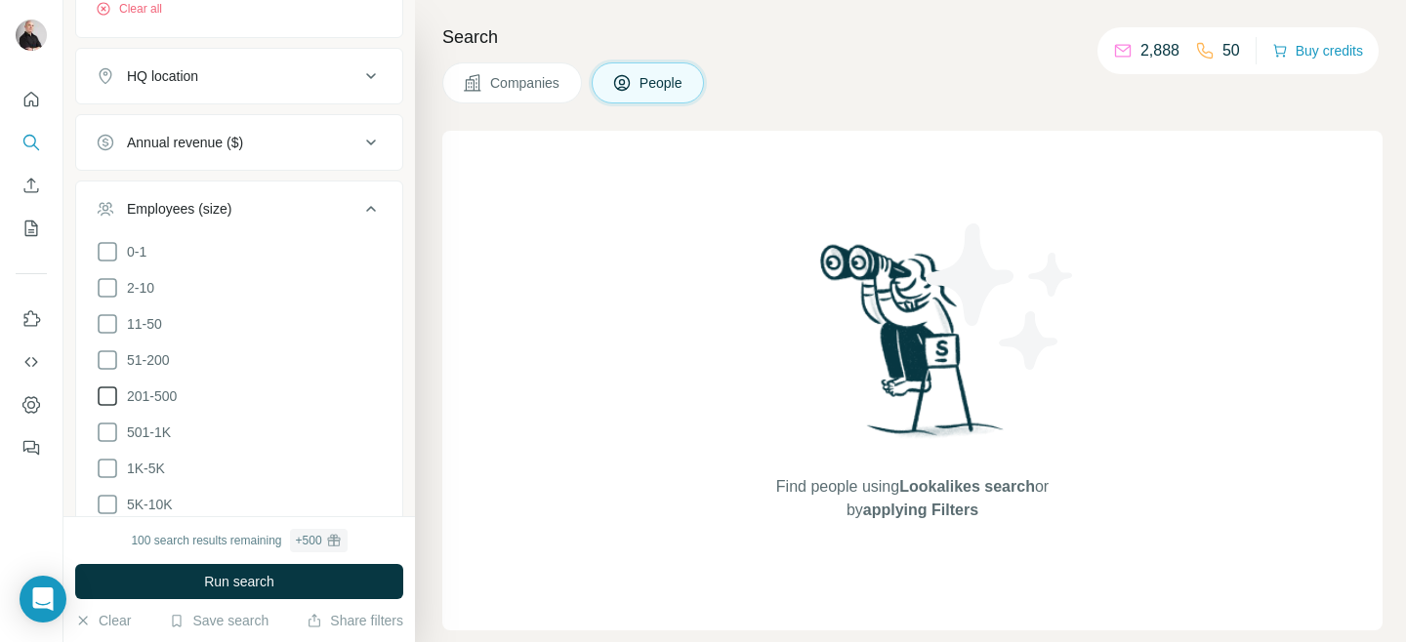
scroll to position [1211, 0]
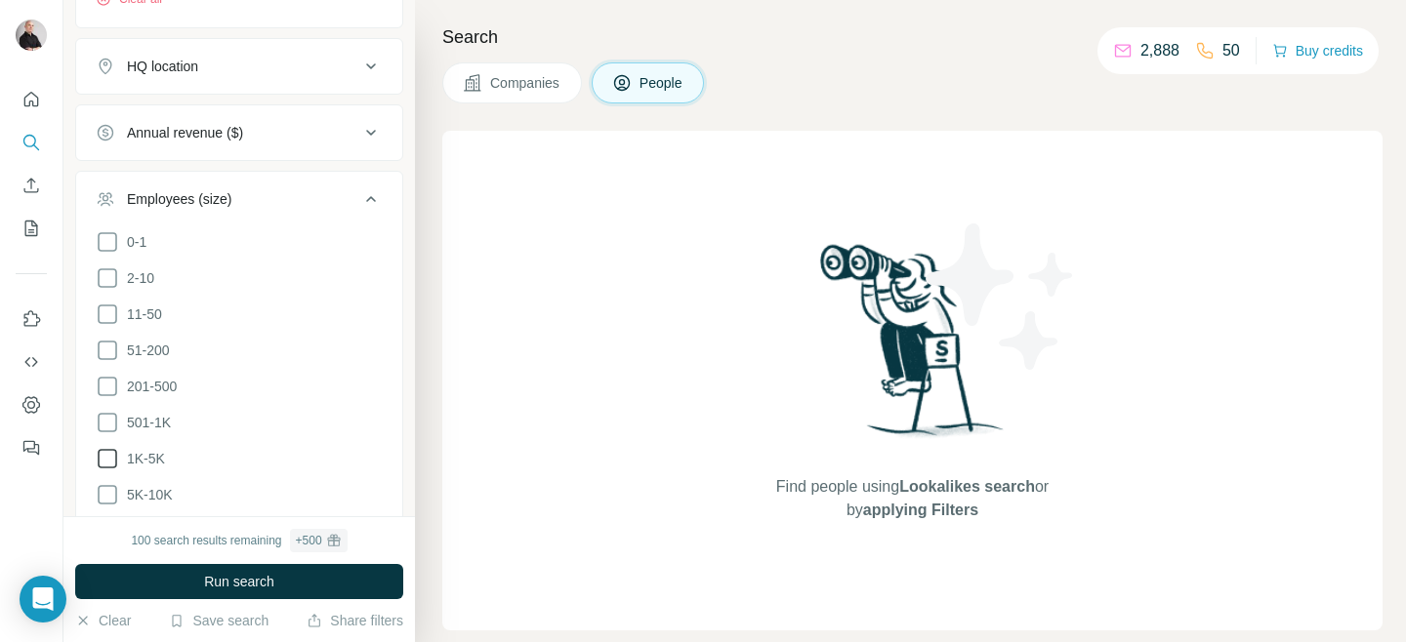
click at [106, 470] on icon at bounding box center [107, 458] width 23 height 23
click at [108, 434] on icon at bounding box center [107, 422] width 23 height 23
click at [109, 398] on icon at bounding box center [107, 386] width 23 height 23
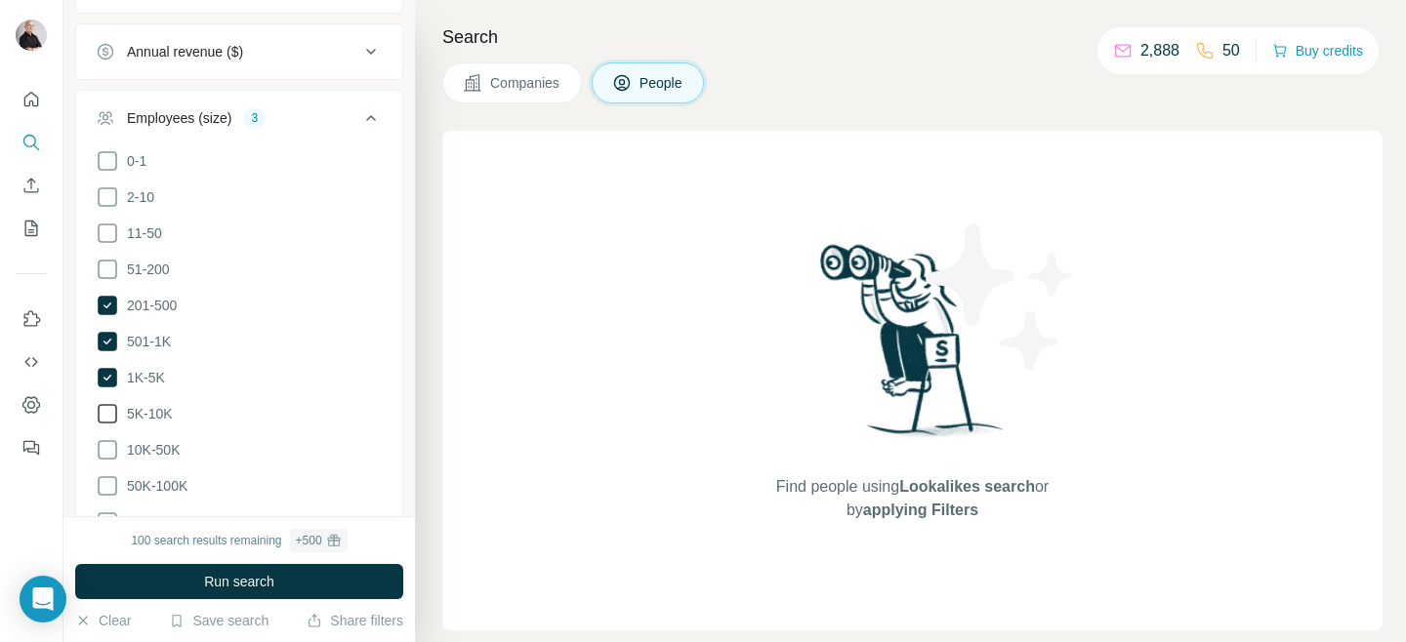
click at [113, 426] on icon at bounding box center [107, 413] width 23 height 23
click at [110, 462] on icon at bounding box center [107, 449] width 23 height 23
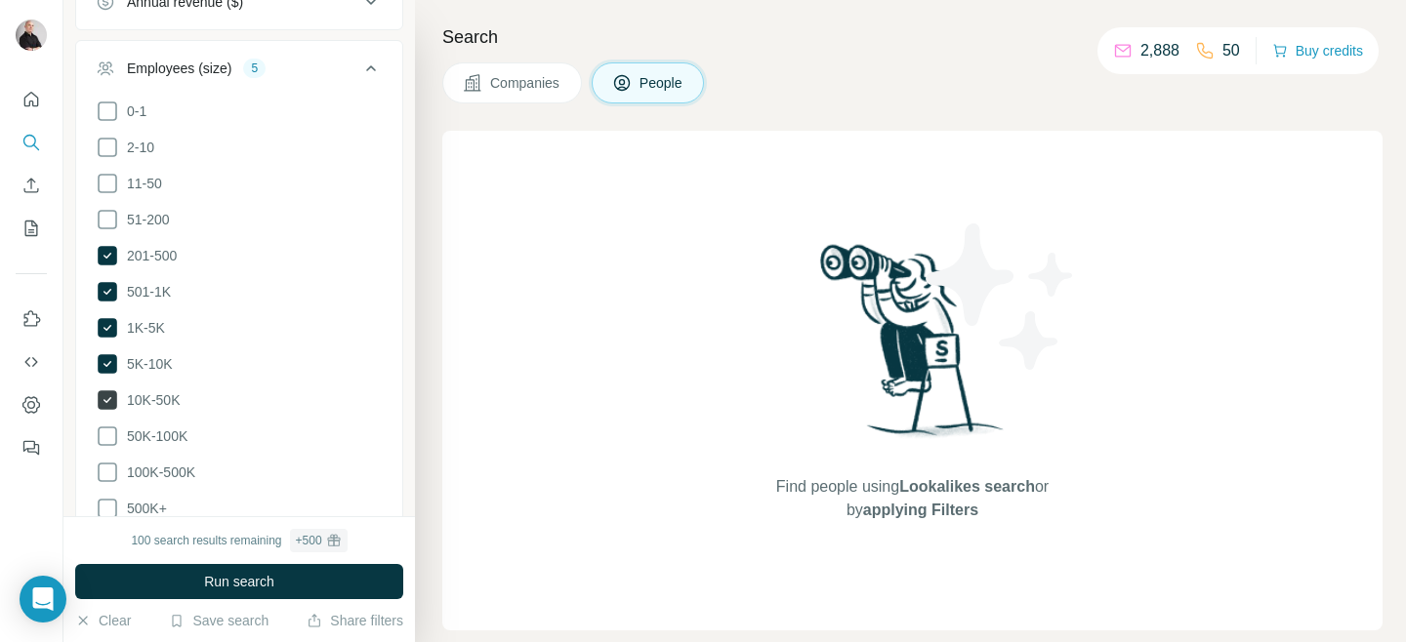
scroll to position [1370, 0]
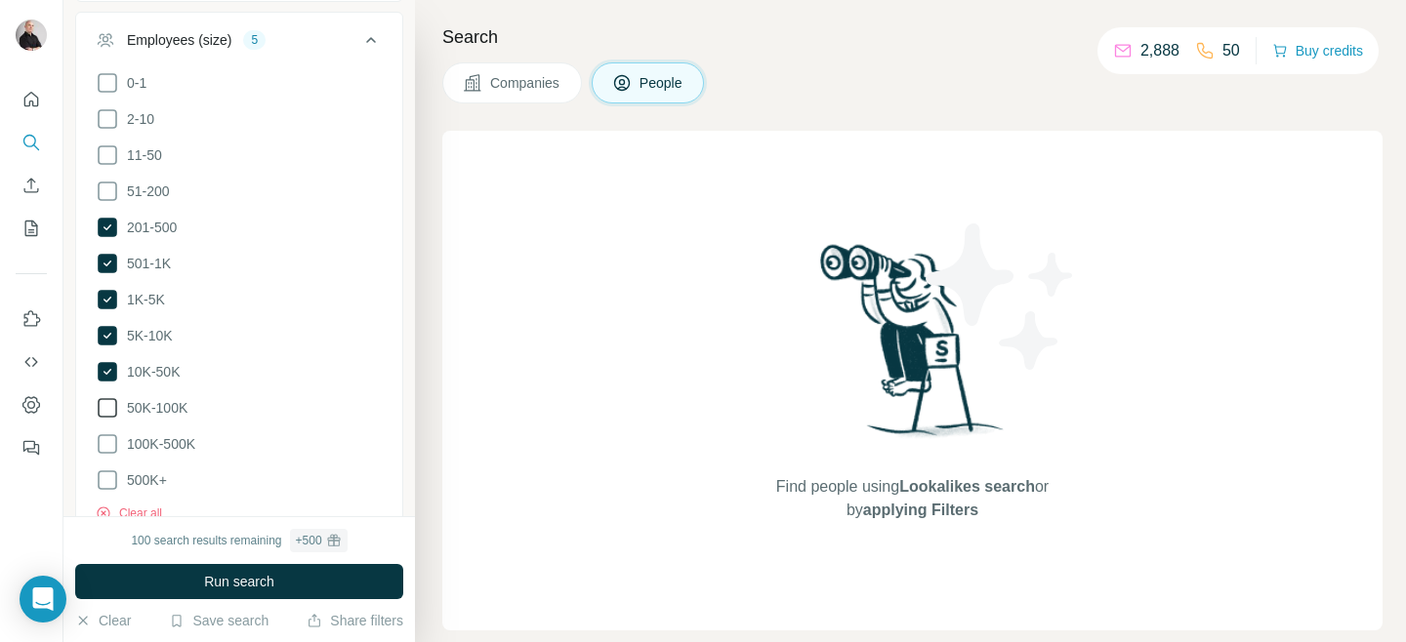
click at [106, 420] on icon at bounding box center [107, 407] width 23 height 23
click at [106, 456] on icon at bounding box center [107, 443] width 23 height 23
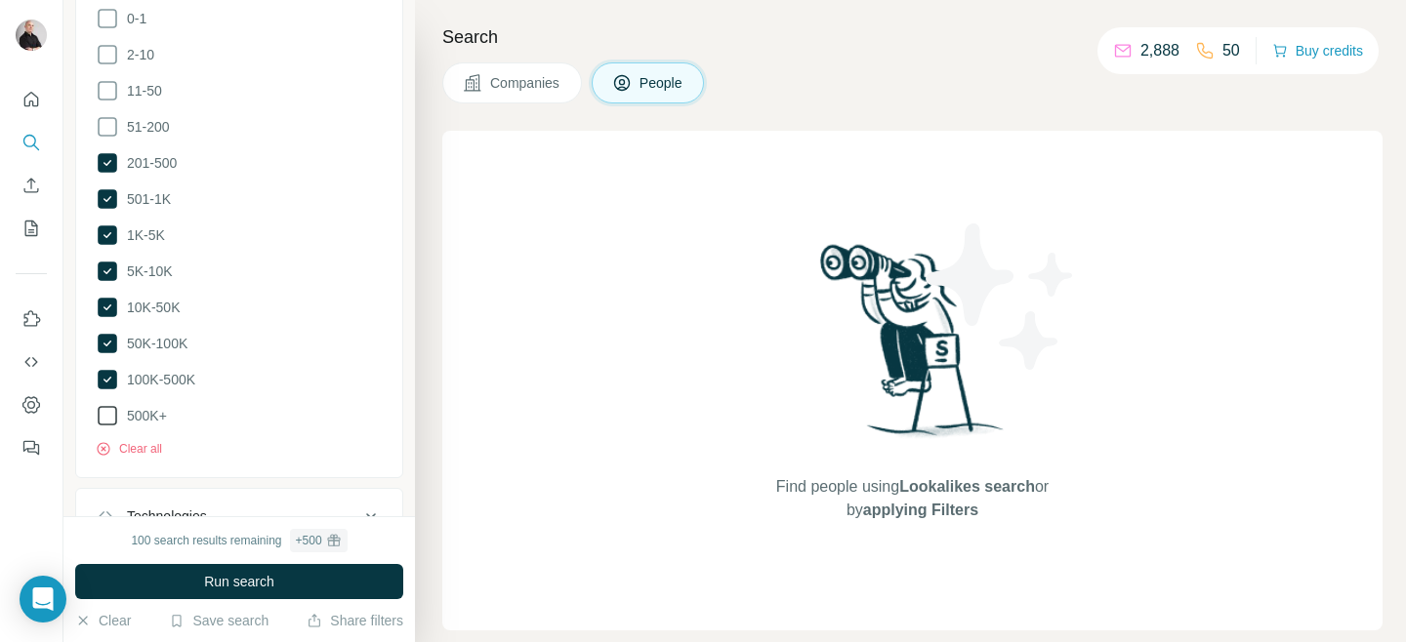
click at [111, 428] on icon at bounding box center [107, 415] width 23 height 23
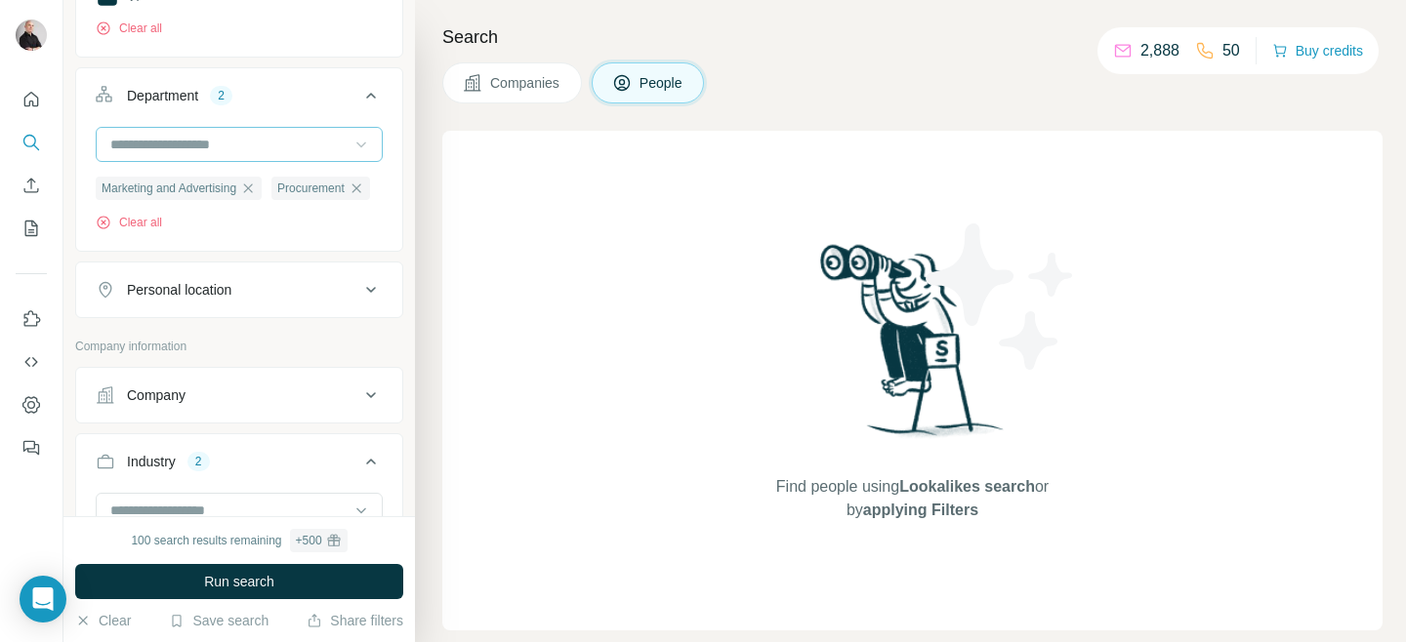
scroll to position [520, 0]
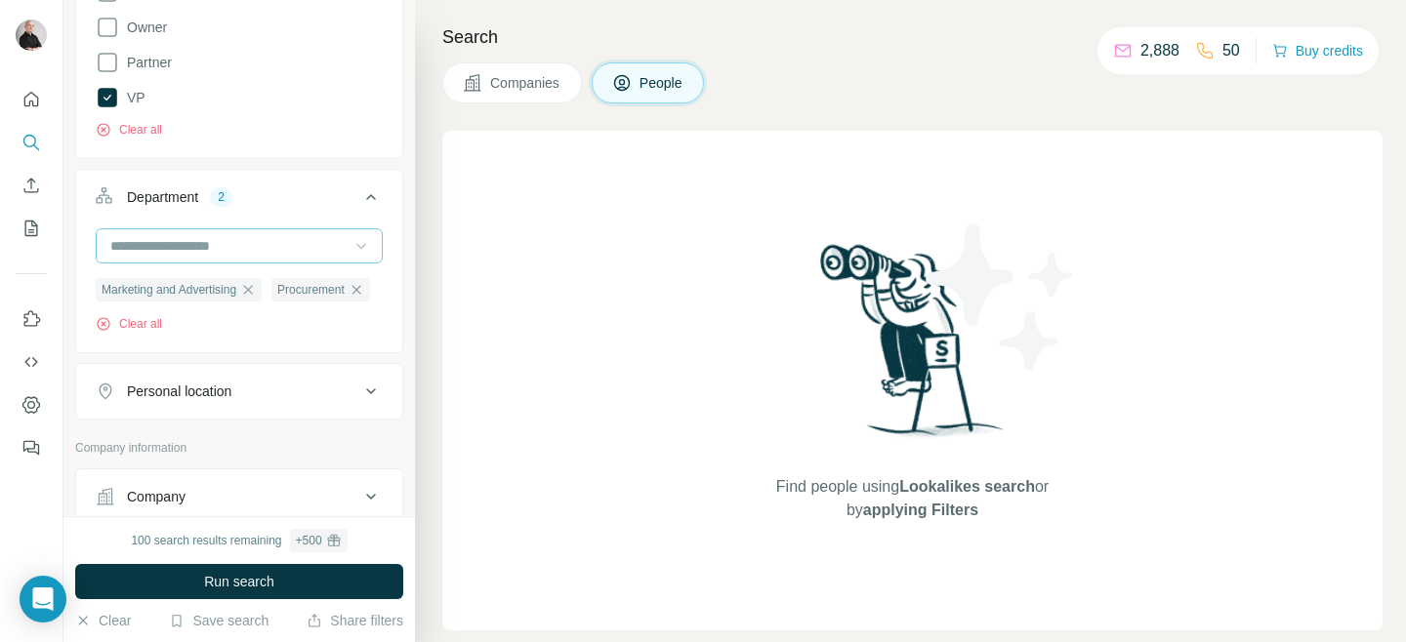
click at [356, 401] on div "Personal location" at bounding box center [228, 392] width 264 height 20
click at [307, 458] on input "text" at bounding box center [239, 440] width 287 height 35
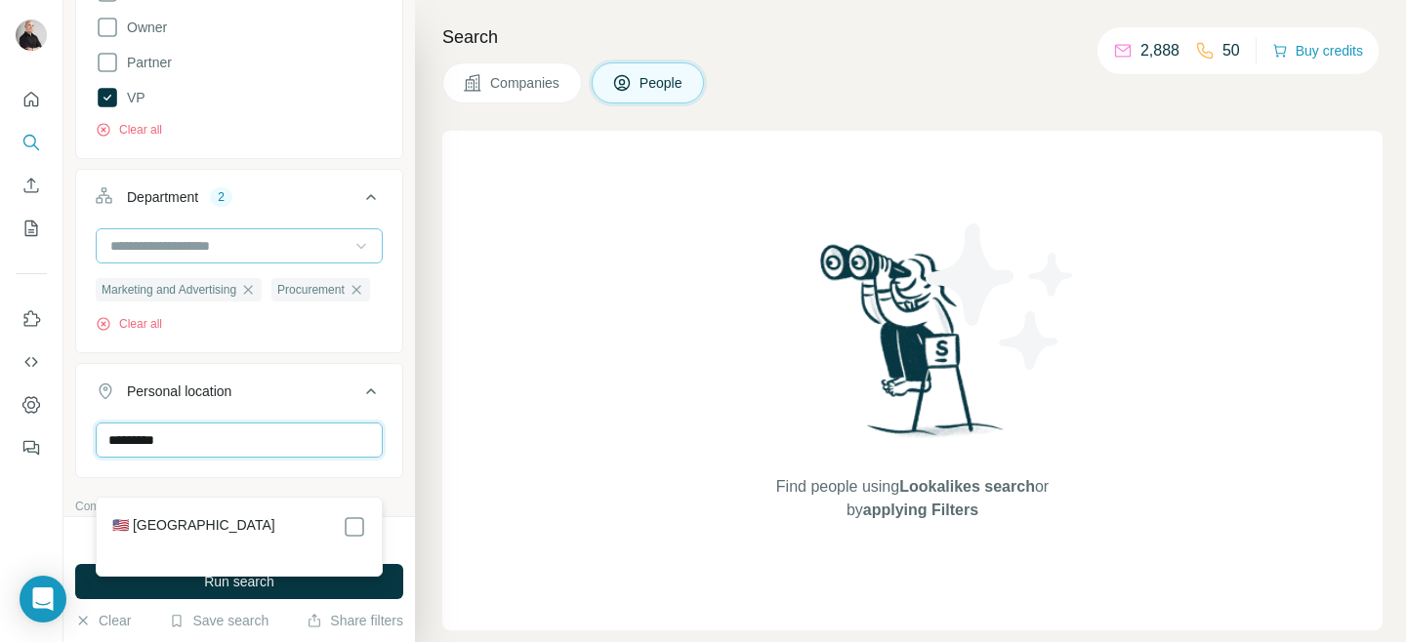
type input "*********"
click at [253, 522] on div "🇺🇸 [GEOGRAPHIC_DATA]" at bounding box center [239, 526] width 254 height 23
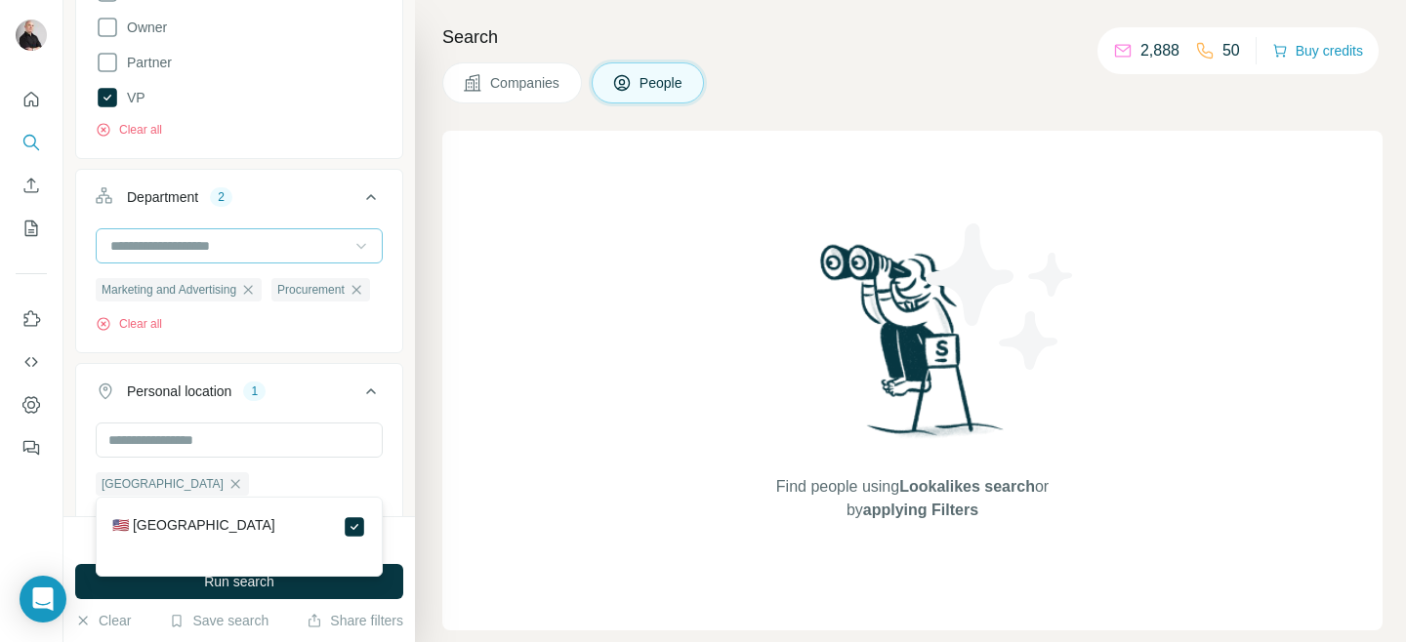
click at [493, 390] on div "Find people using Lookalikes search or by applying Filters" at bounding box center [912, 381] width 940 height 500
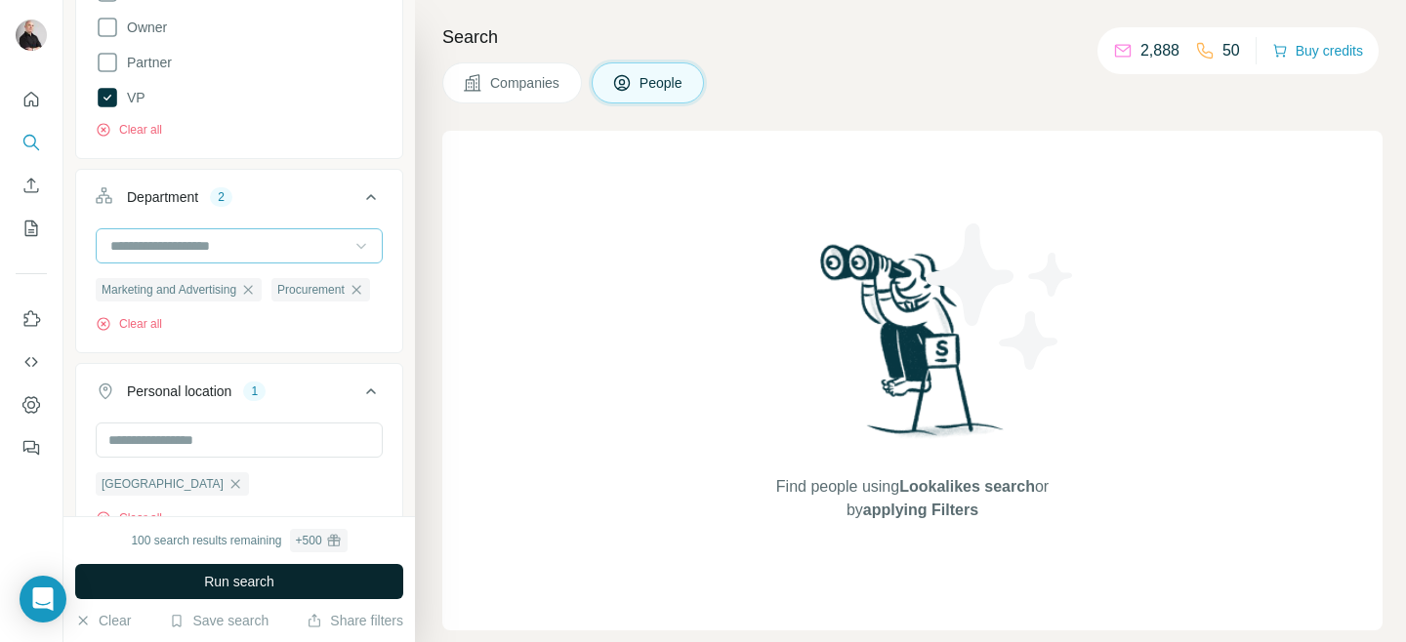
click at [286, 578] on button "Run search" at bounding box center [239, 581] width 328 height 35
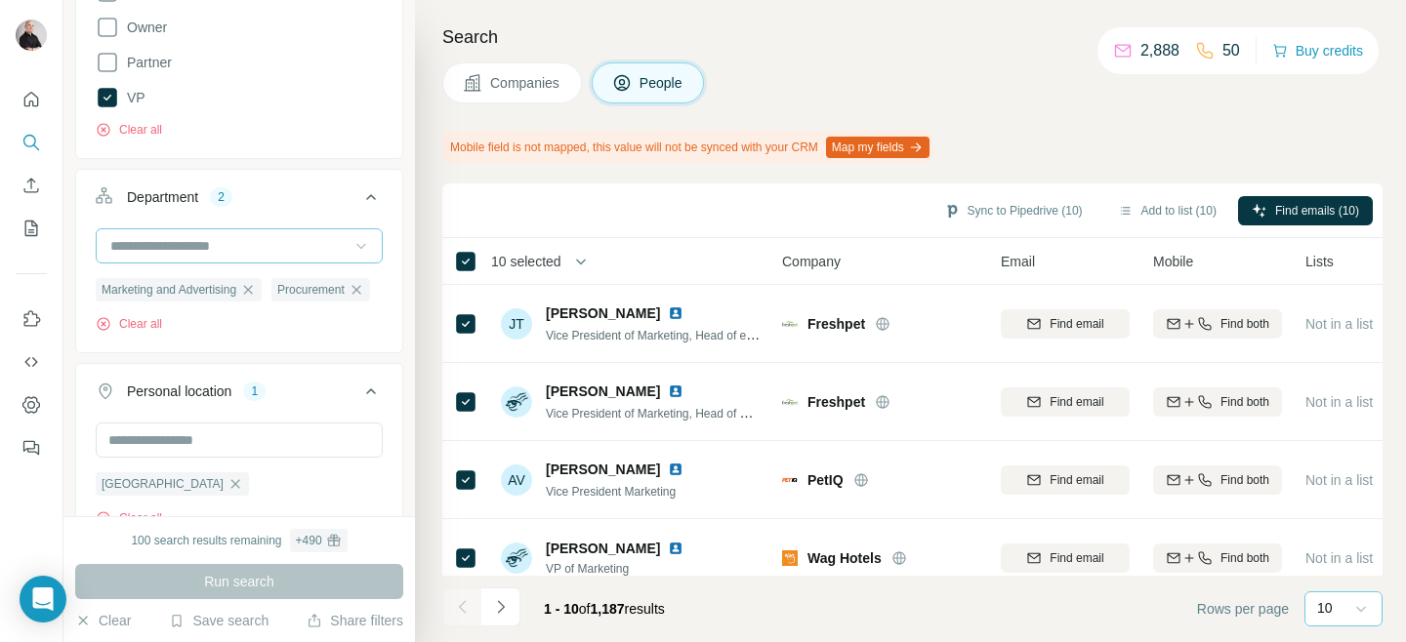
click at [1363, 605] on icon at bounding box center [1361, 609] width 20 height 20
click at [1351, 454] on div "60" at bounding box center [1343, 460] width 45 height 20
click at [585, 262] on icon "button" at bounding box center [581, 262] width 20 height 20
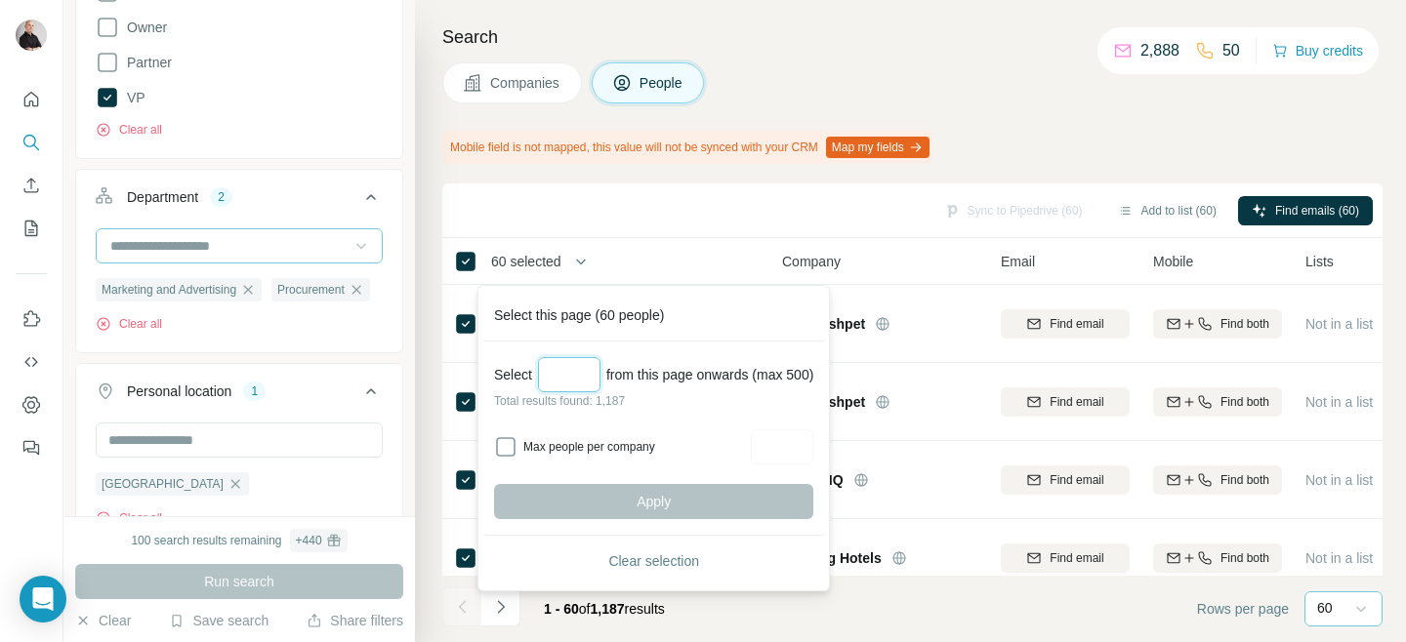
click at [578, 378] on input "Select a number (up to 500)" at bounding box center [569, 374] width 62 height 35
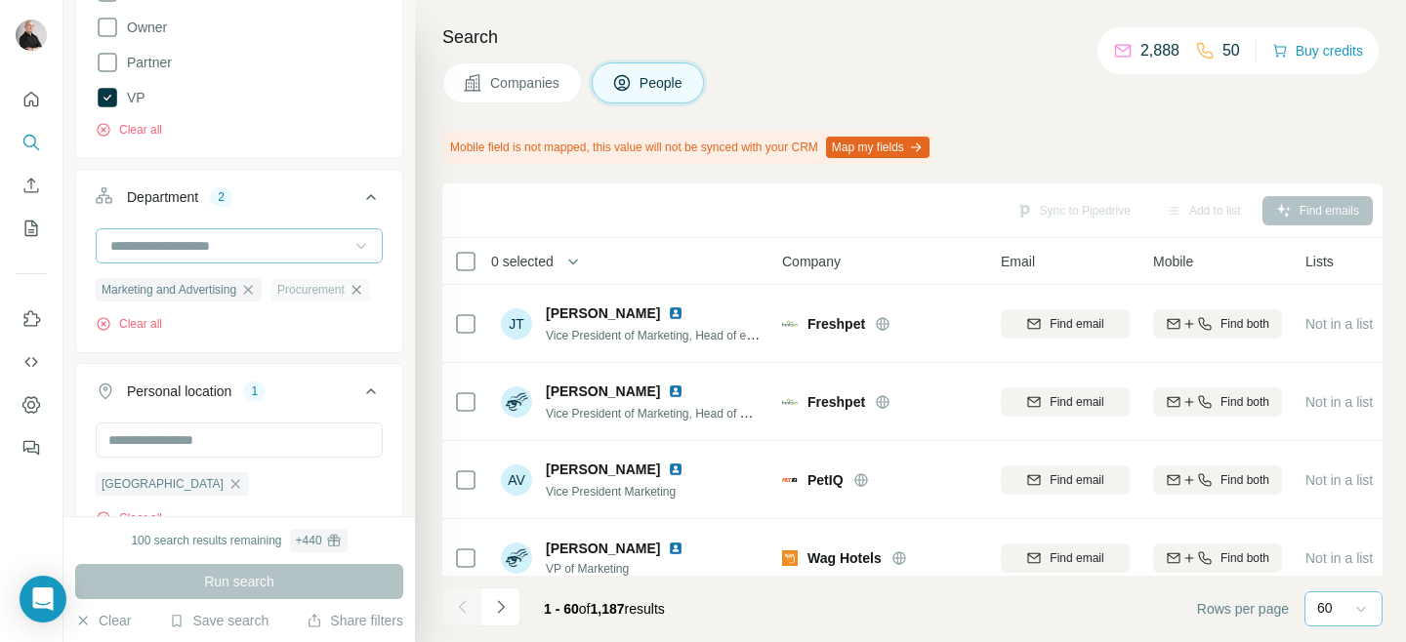
click at [351, 294] on icon "button" at bounding box center [355, 289] width 9 height 9
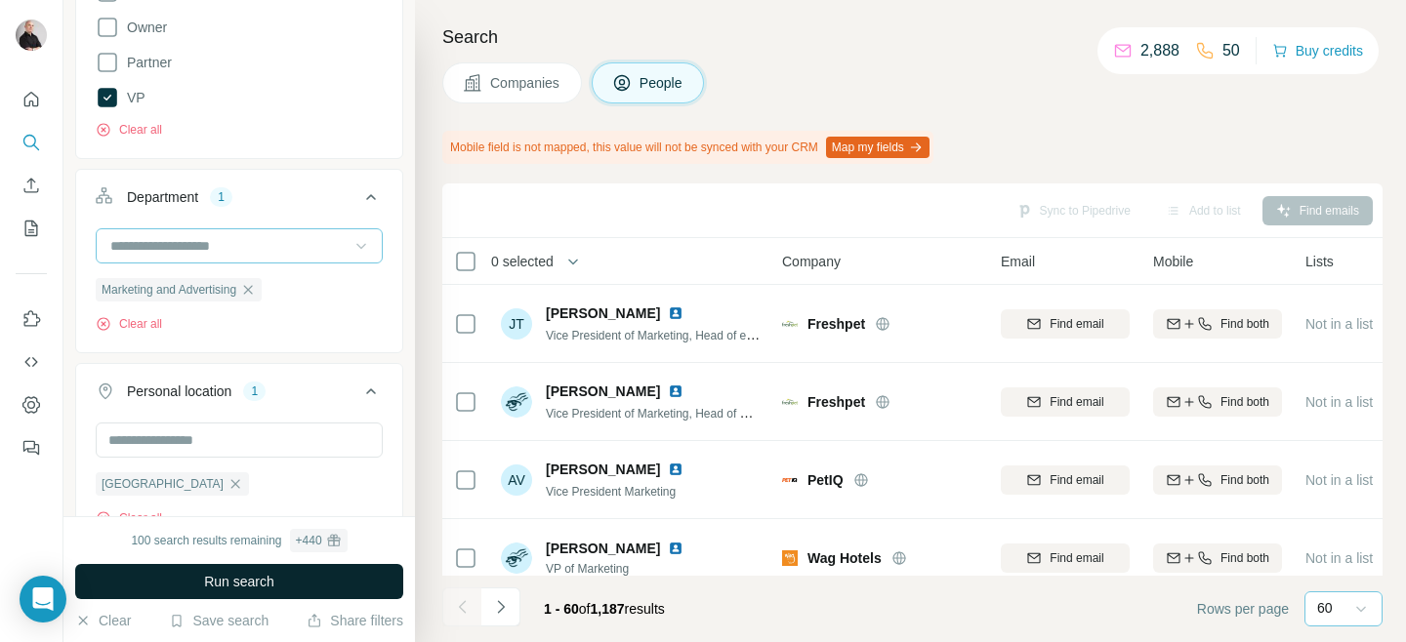
click at [268, 579] on span "Run search" at bounding box center [239, 582] width 70 height 20
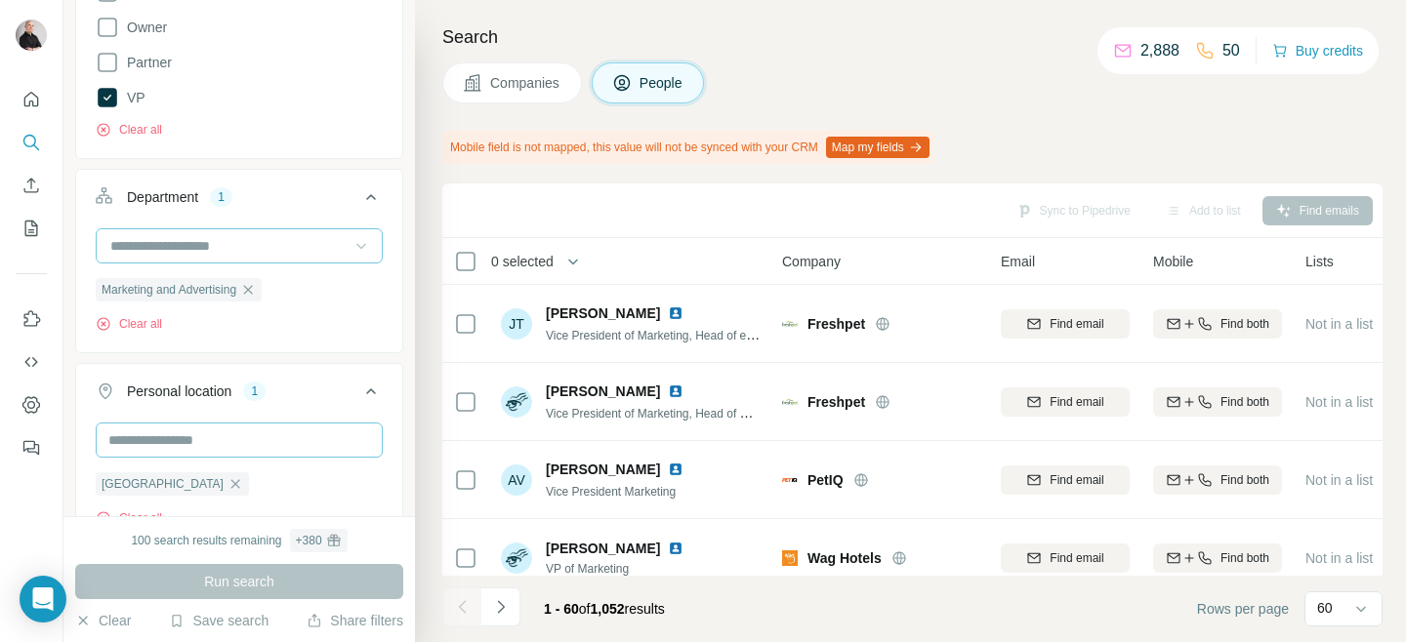
scroll to position [528, 0]
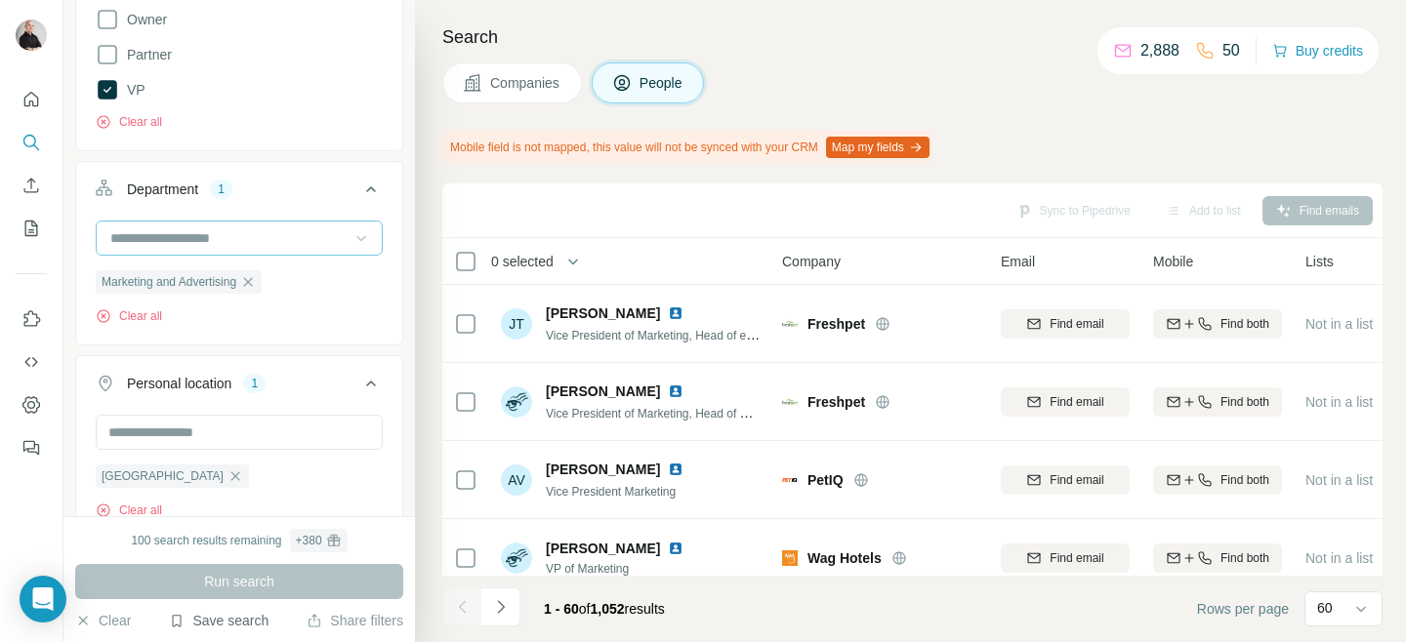
click at [226, 620] on button "Save search" at bounding box center [219, 621] width 100 height 20
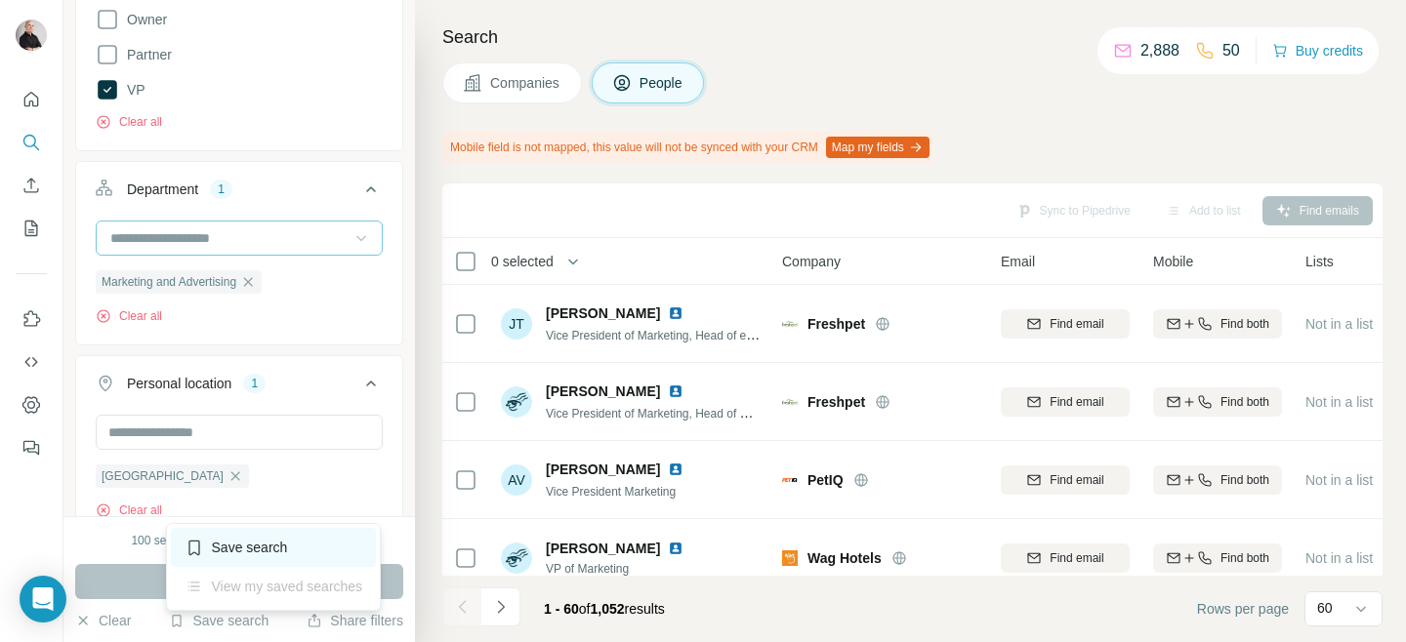
click at [250, 544] on div "Save search" at bounding box center [274, 547] width 206 height 39
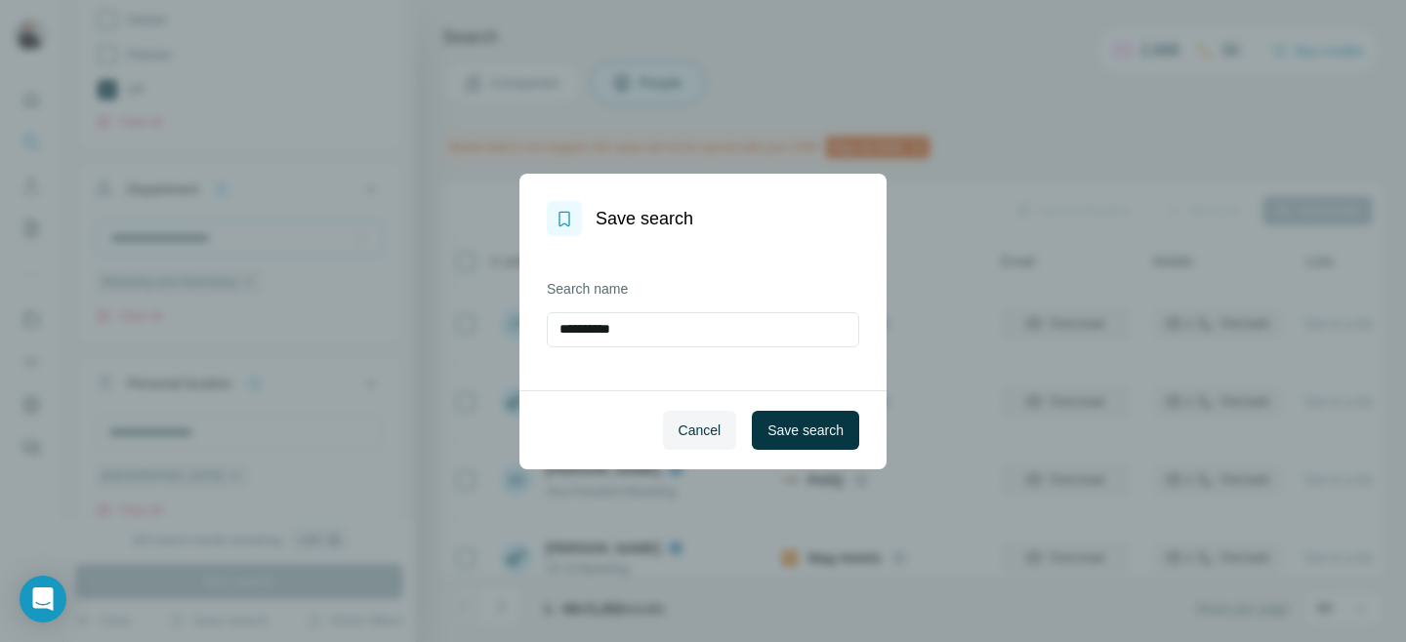
drag, startPoint x: 649, startPoint y: 331, endPoint x: 542, endPoint y: 323, distance: 107.7
click at [542, 323] on div "**********" at bounding box center [702, 313] width 367 height 154
type input "**********"
click at [807, 432] on span "Save search" at bounding box center [805, 431] width 76 height 20
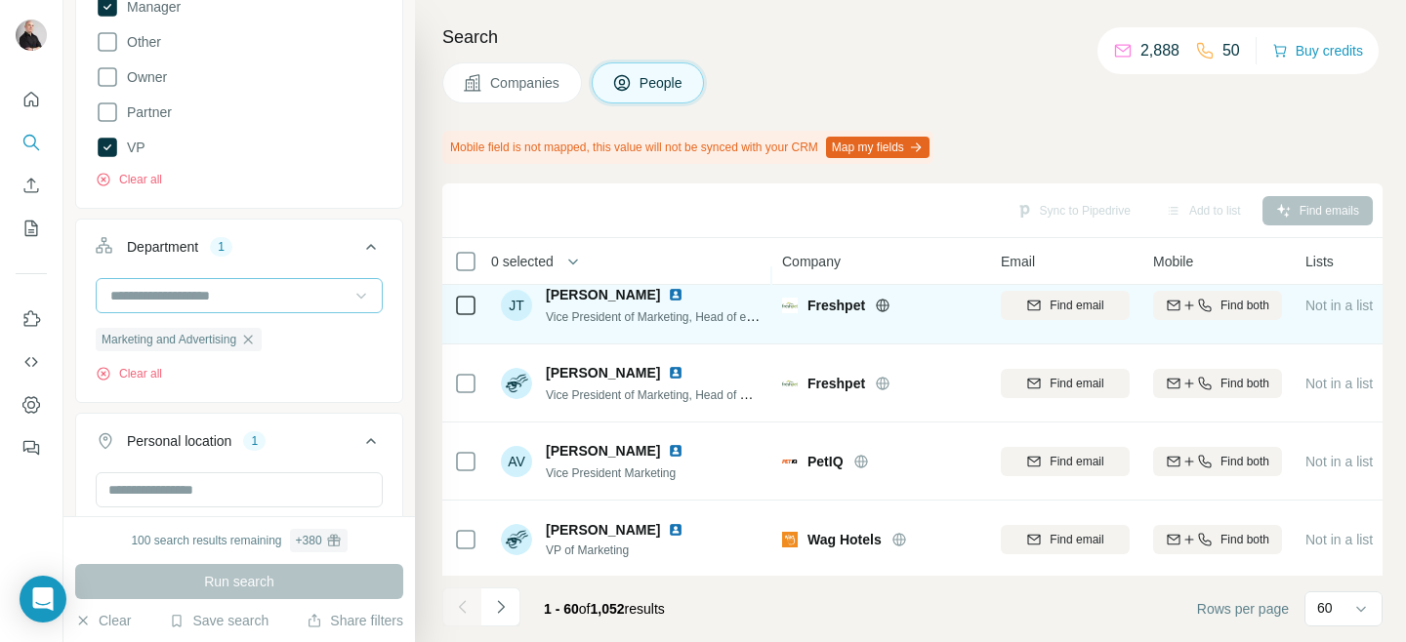
scroll to position [0, 0]
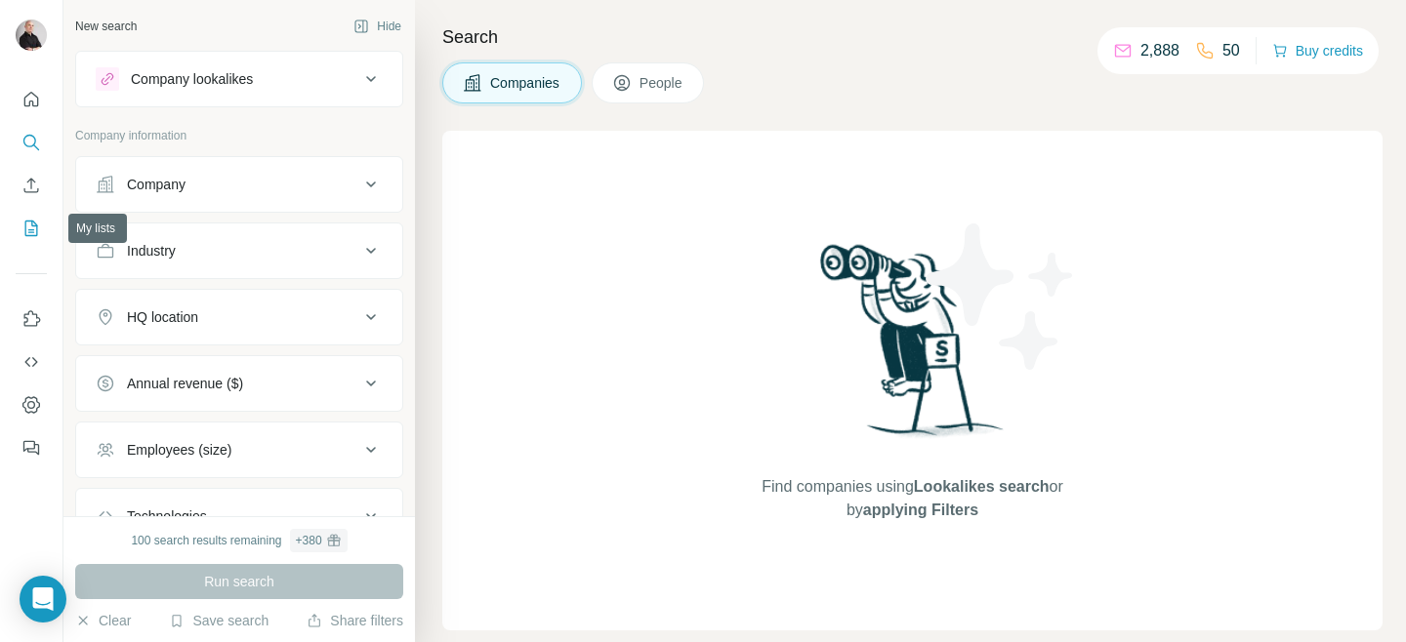
click at [23, 228] on icon "My lists" at bounding box center [31, 229] width 20 height 20
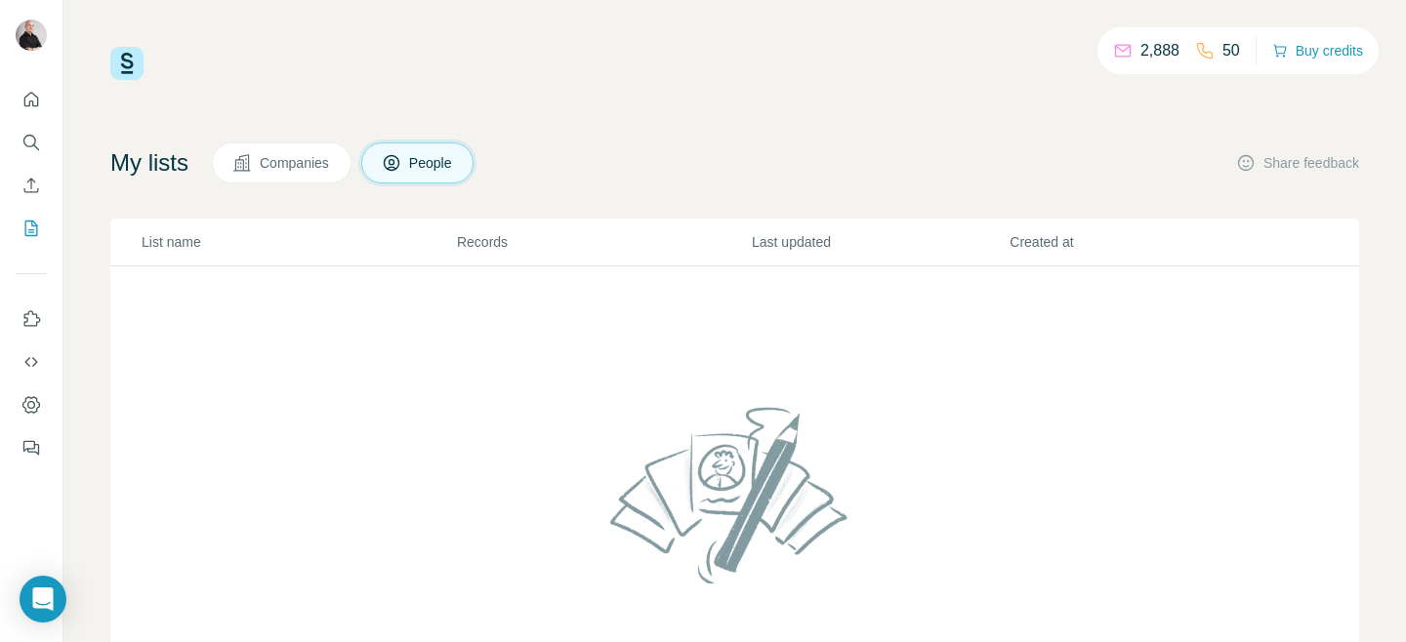
click at [322, 160] on span "Companies" at bounding box center [295, 163] width 71 height 20
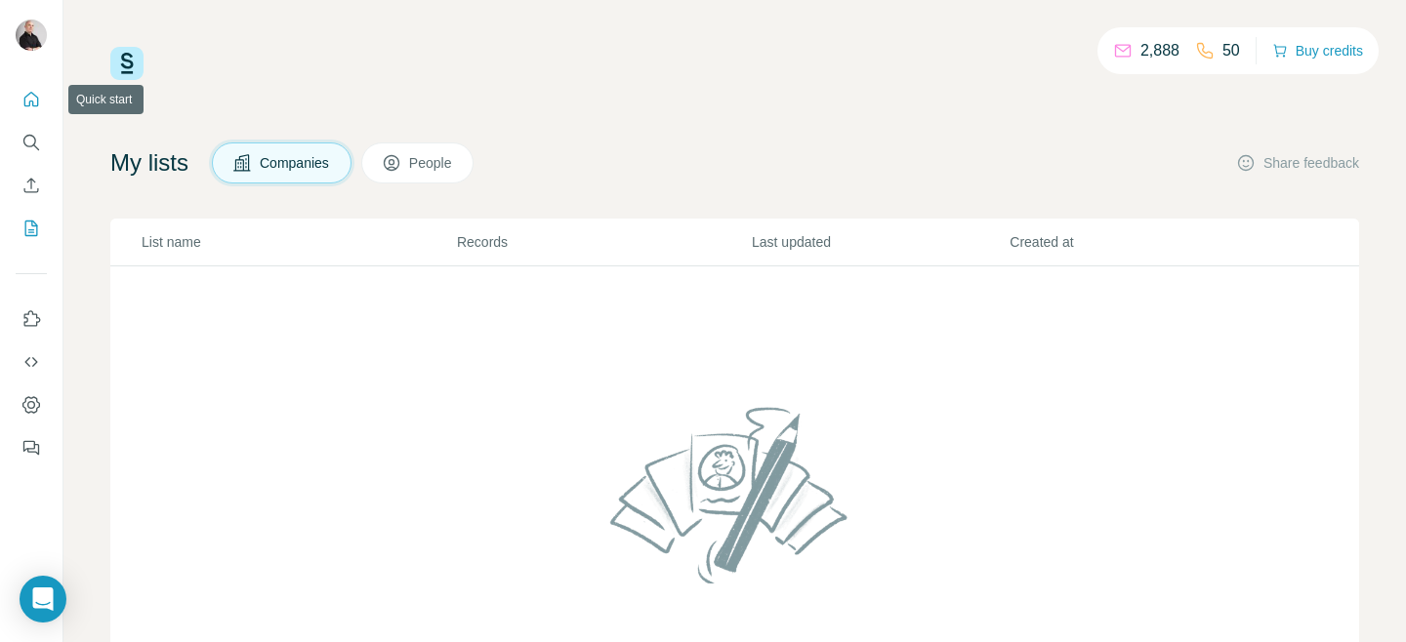
click at [33, 102] on icon "Quick start" at bounding box center [31, 100] width 20 height 20
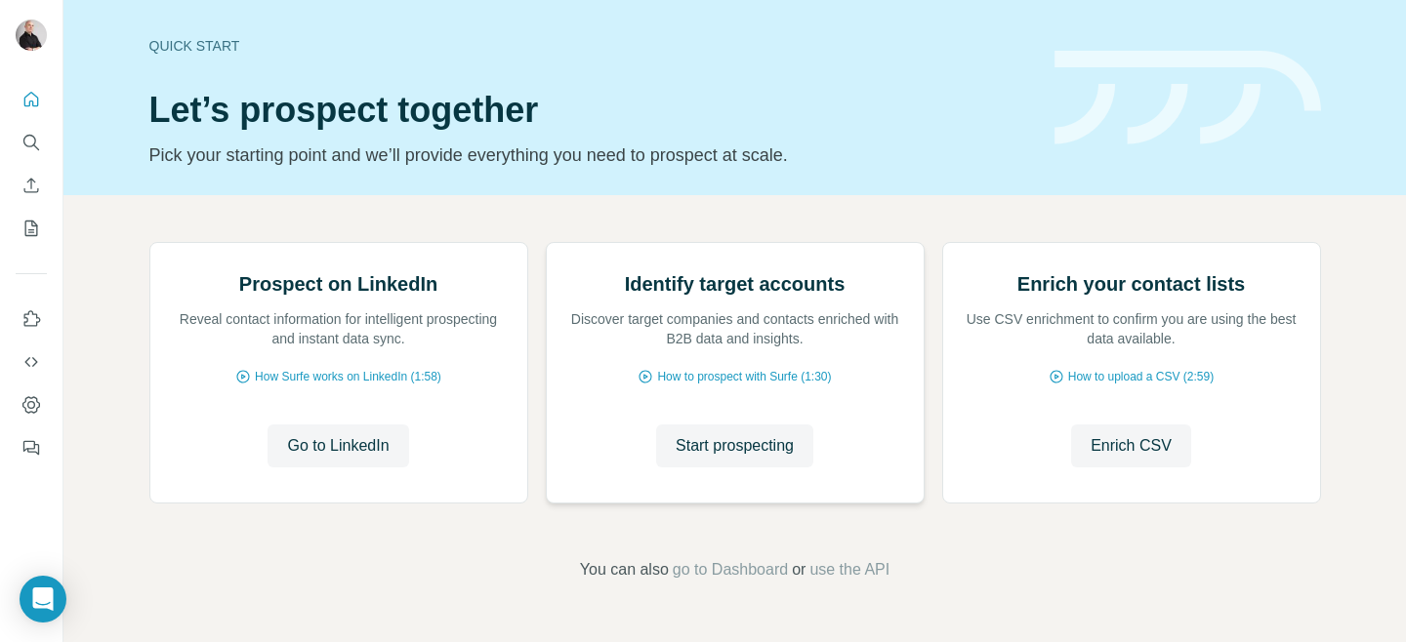
scroll to position [197, 0]
click at [737, 458] on span "Start prospecting" at bounding box center [734, 445] width 118 height 23
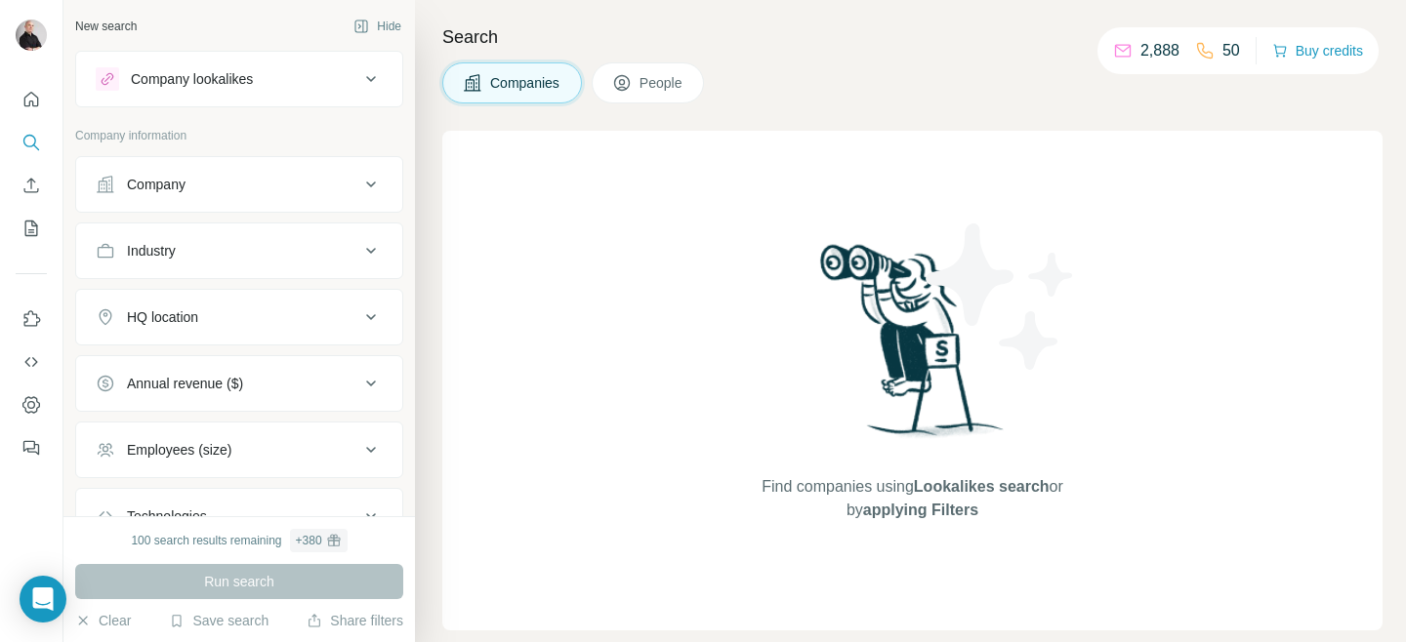
click at [370, 190] on icon at bounding box center [370, 184] width 23 height 23
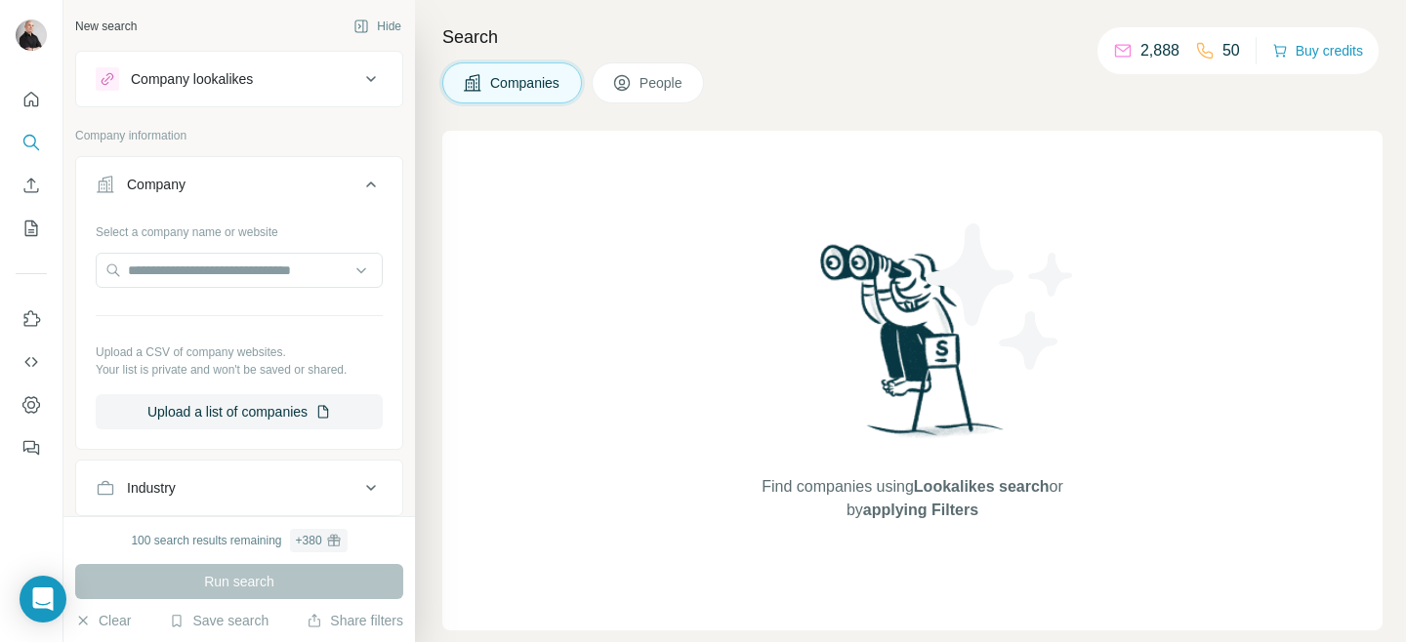
click at [370, 188] on icon at bounding box center [370, 184] width 23 height 23
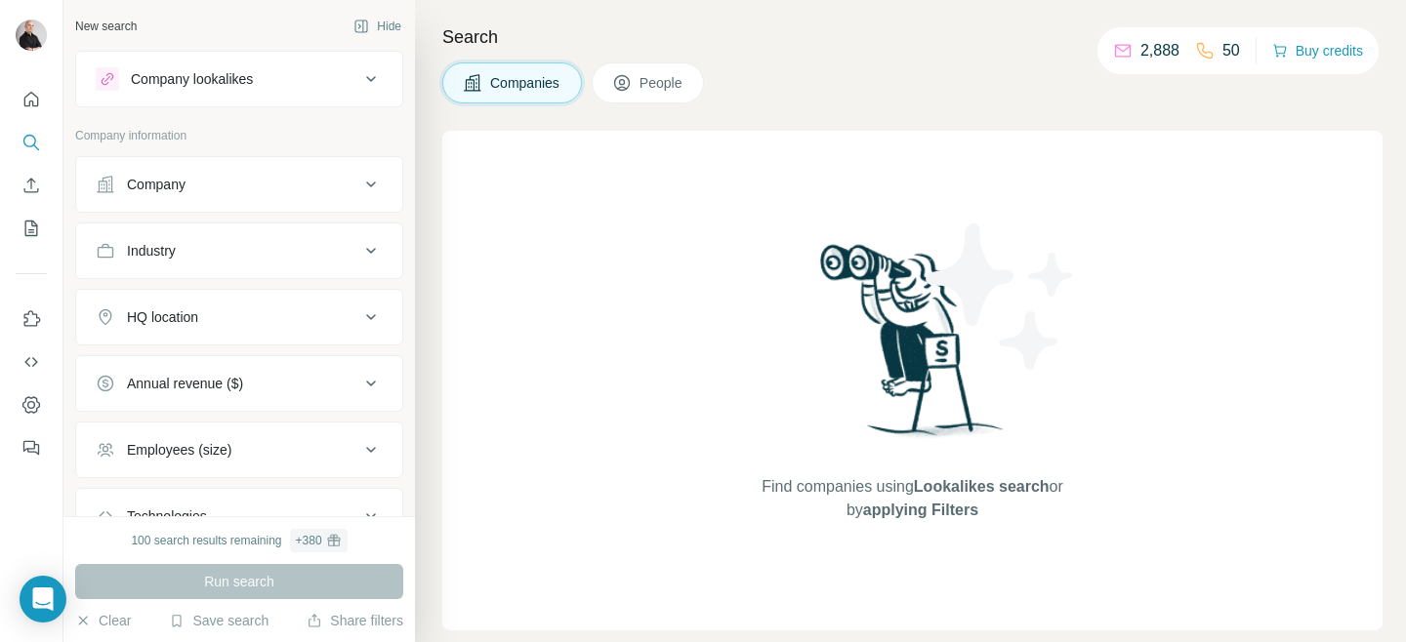
click at [366, 251] on icon at bounding box center [370, 250] width 23 height 23
click at [240, 299] on input at bounding box center [228, 299] width 241 height 21
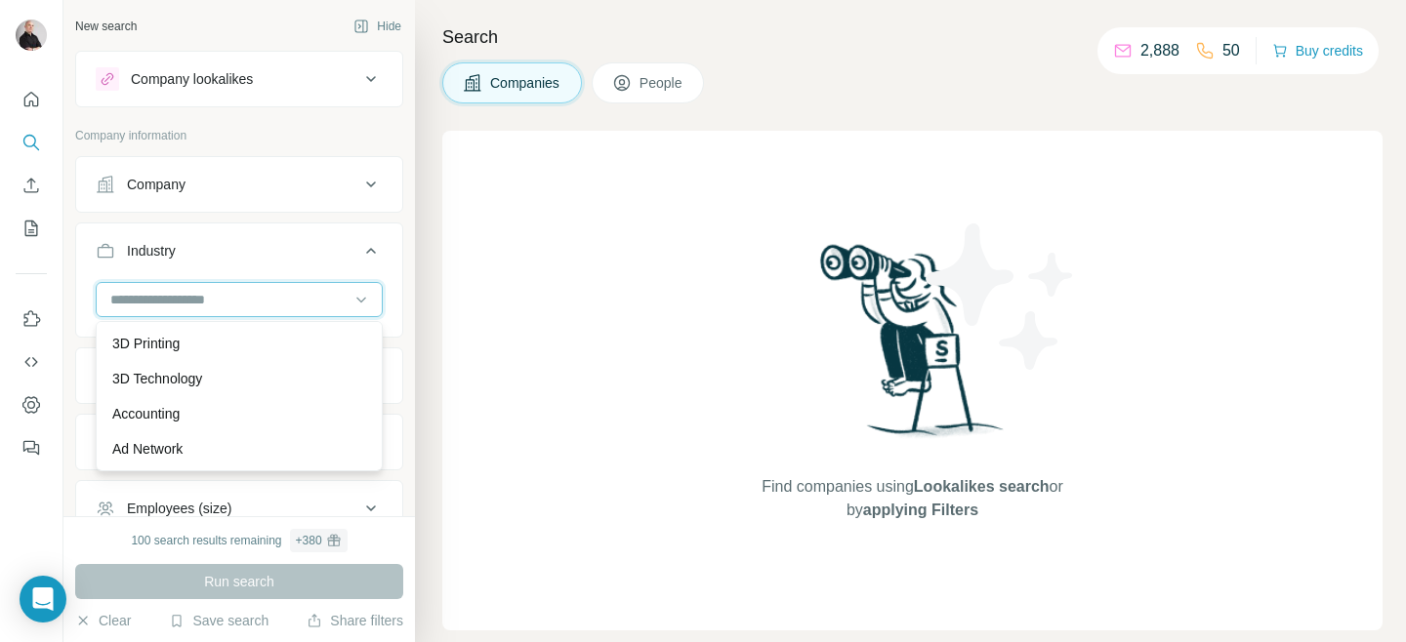
click at [241, 298] on input at bounding box center [228, 299] width 241 height 21
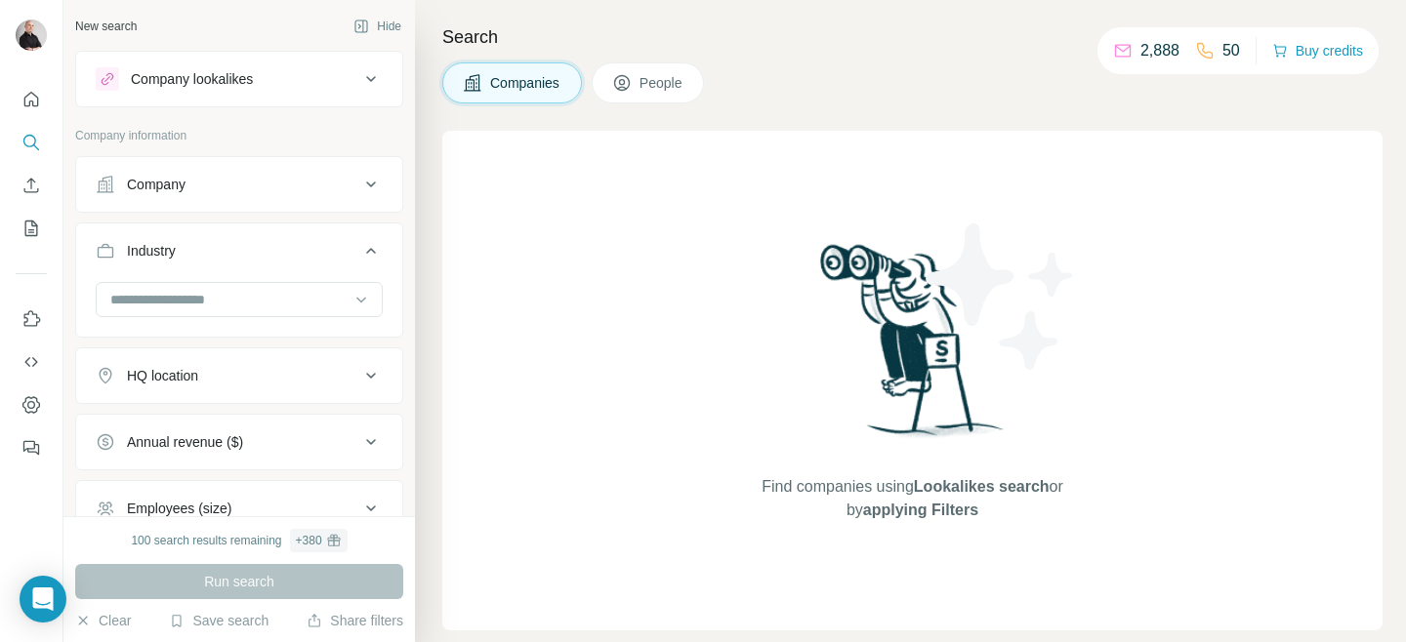
click at [1000, 65] on div "Companies People" at bounding box center [912, 82] width 940 height 41
